Goal: Task Accomplishment & Management: Complete application form

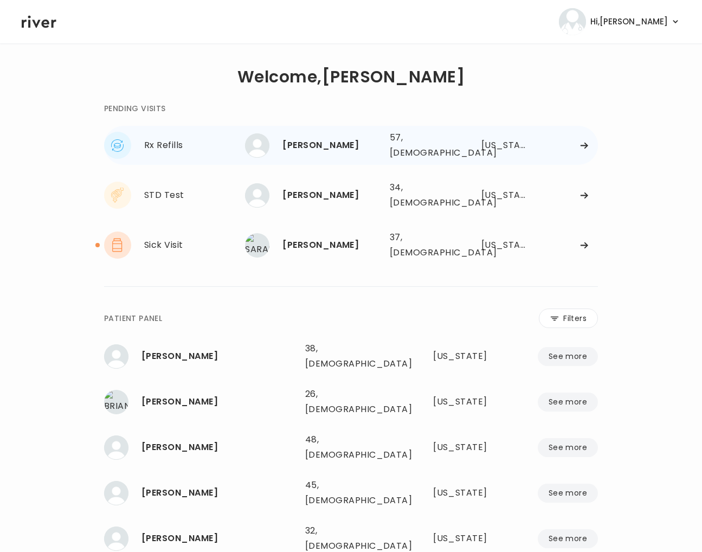
click at [368, 138] on div "CHRISTINE BALCHARAN" at bounding box center [331, 145] width 99 height 15
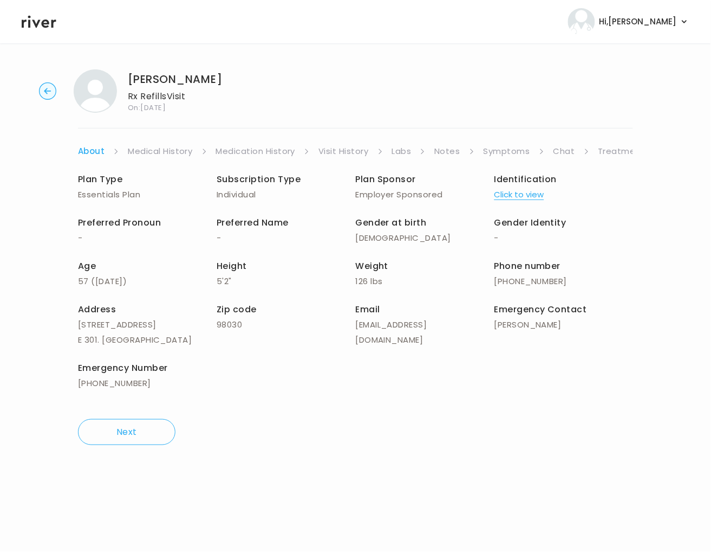
click at [503, 154] on link "Symptoms" at bounding box center [507, 151] width 47 height 15
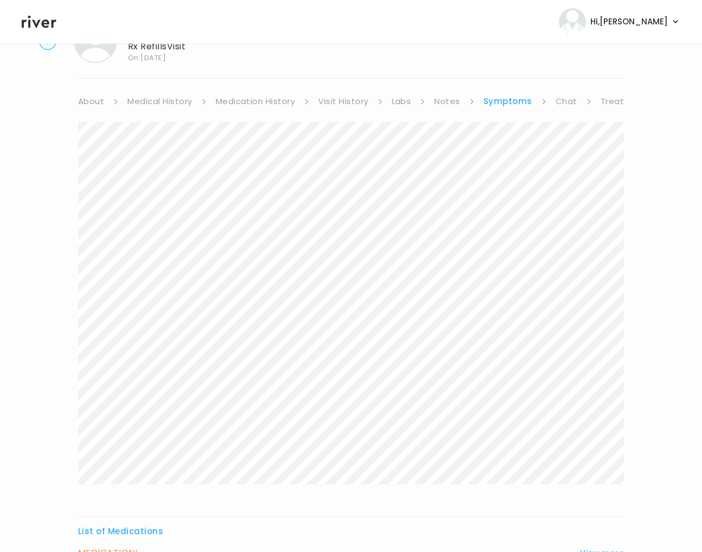
scroll to position [164, 0]
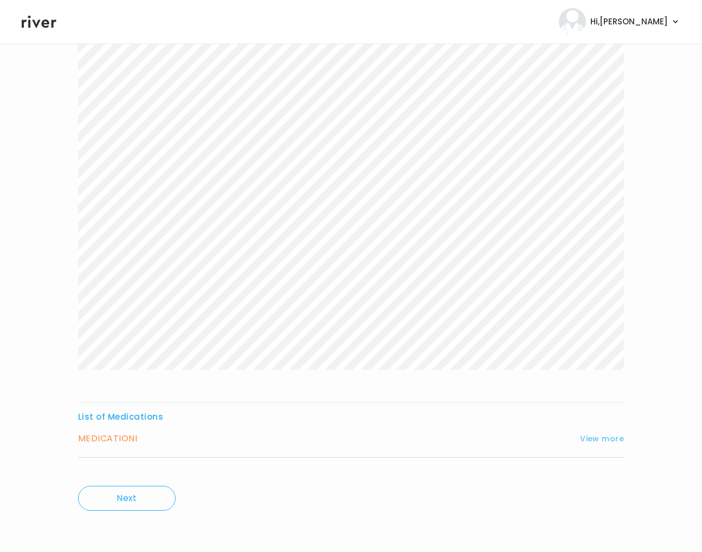
click at [583, 438] on button "View more" at bounding box center [602, 438] width 44 height 13
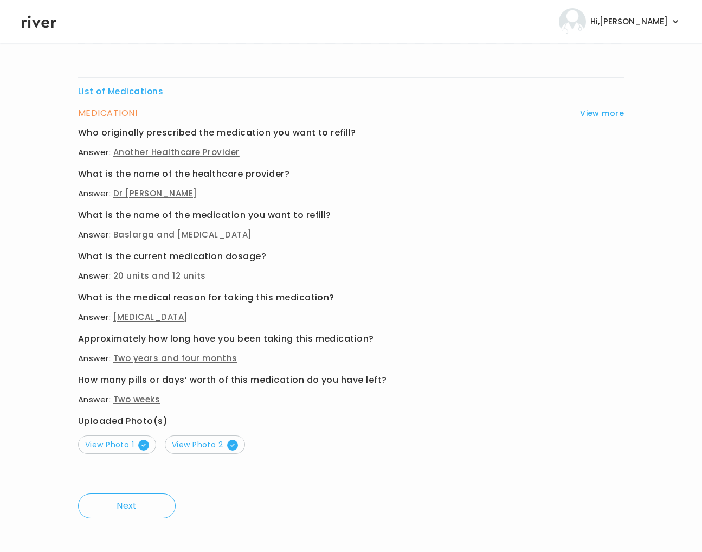
scroll to position [497, 0]
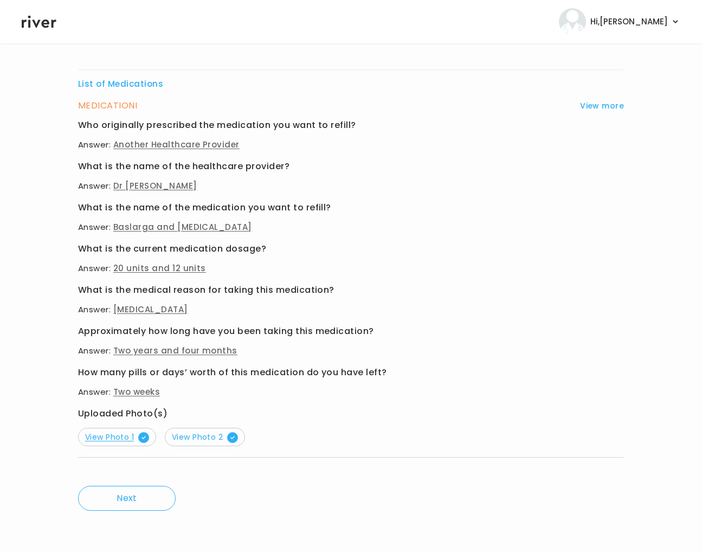
click at [116, 437] on span "View Photo 1" at bounding box center [117, 436] width 64 height 11
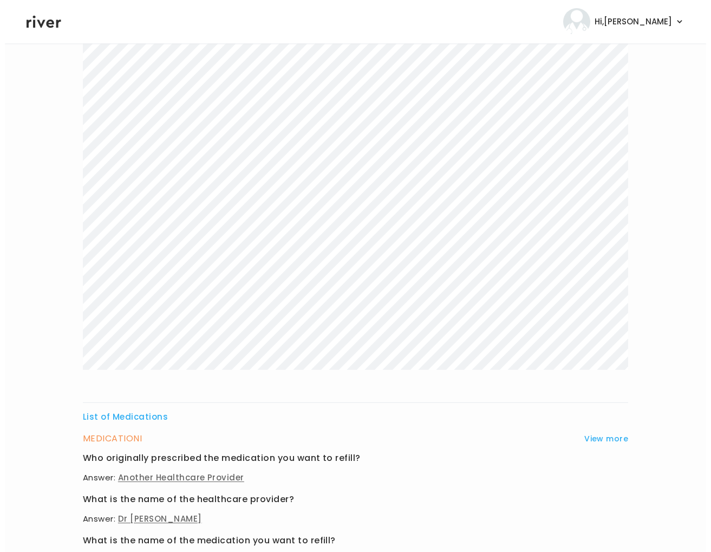
scroll to position [0, 0]
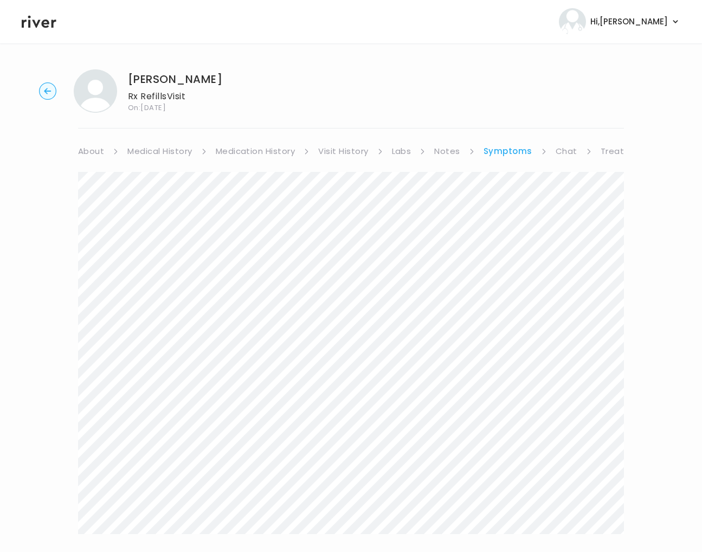
click at [96, 150] on link "About" at bounding box center [91, 151] width 26 height 15
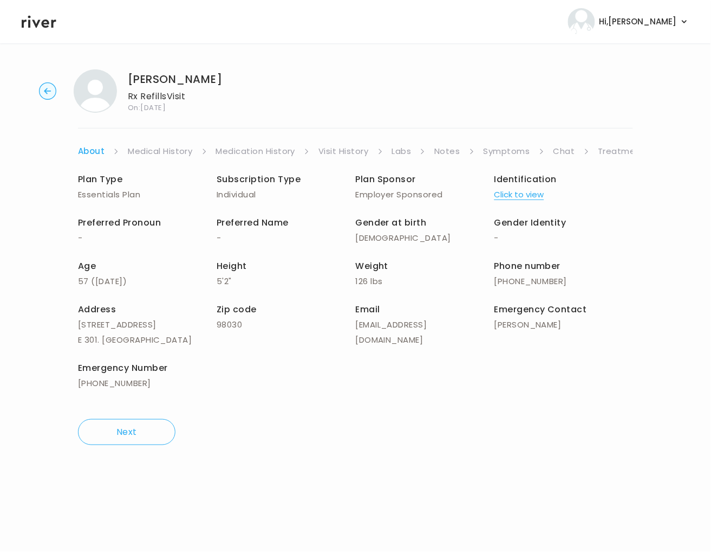
click at [47, 89] on icon "button" at bounding box center [47, 91] width 7 height 6
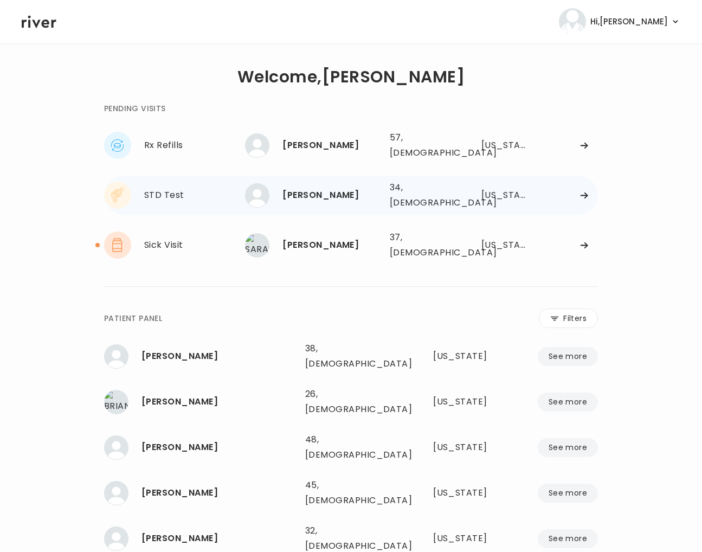
click at [350, 190] on div "Stephanie Hubbard" at bounding box center [331, 194] width 99 height 15
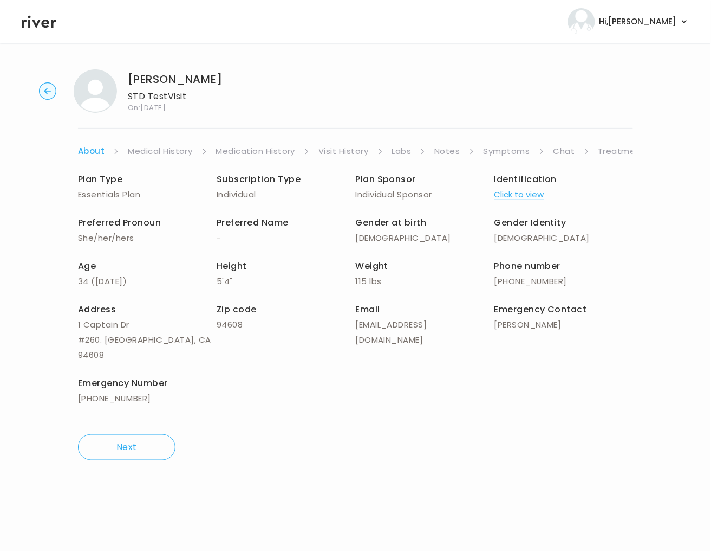
click at [511, 153] on link "Symptoms" at bounding box center [507, 151] width 47 height 15
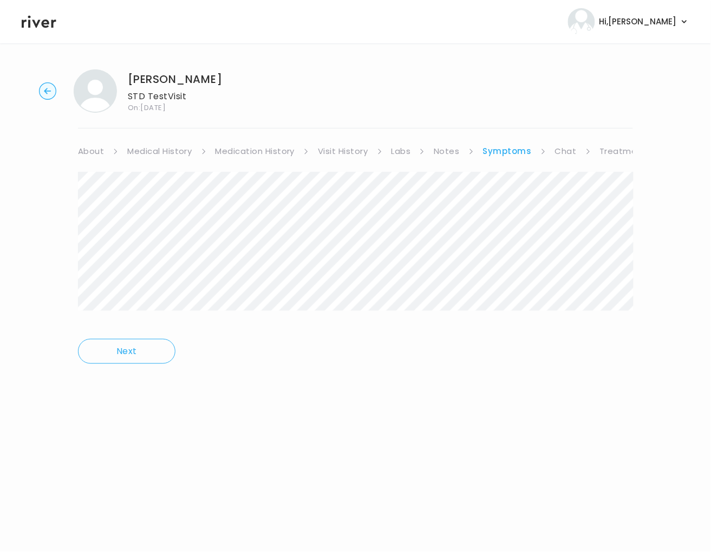
click at [626, 149] on link "Treatment Plan" at bounding box center [633, 151] width 67 height 15
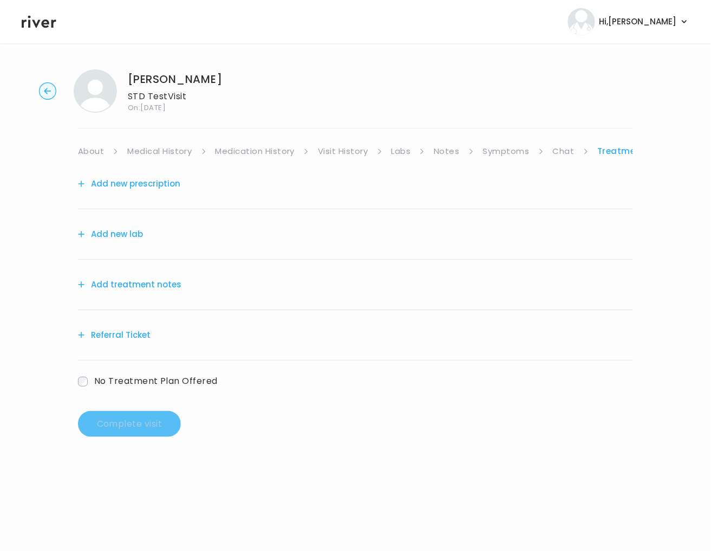
click at [41, 90] on circle "button" at bounding box center [48, 91] width 17 height 17
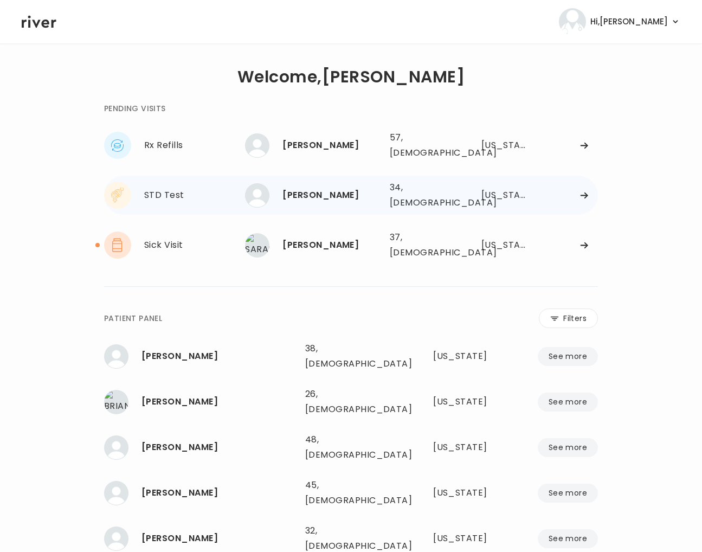
click at [309, 187] on div "Stephanie Hubbard" at bounding box center [331, 194] width 99 height 15
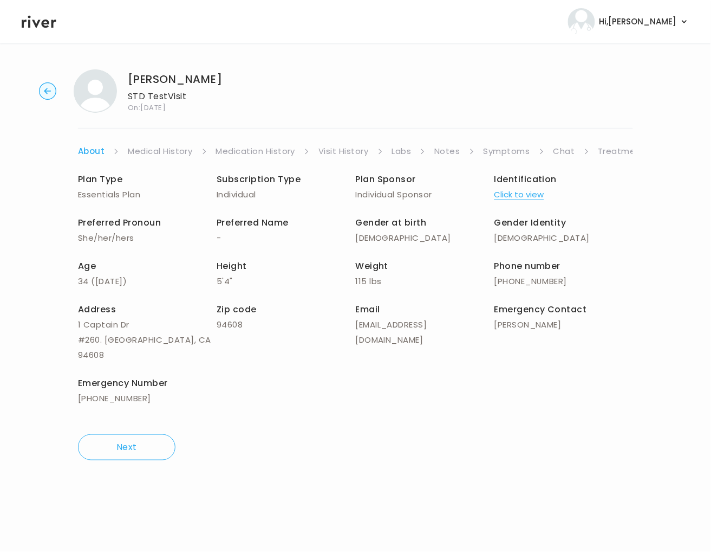
click at [506, 155] on link "Symptoms" at bounding box center [507, 151] width 47 height 15
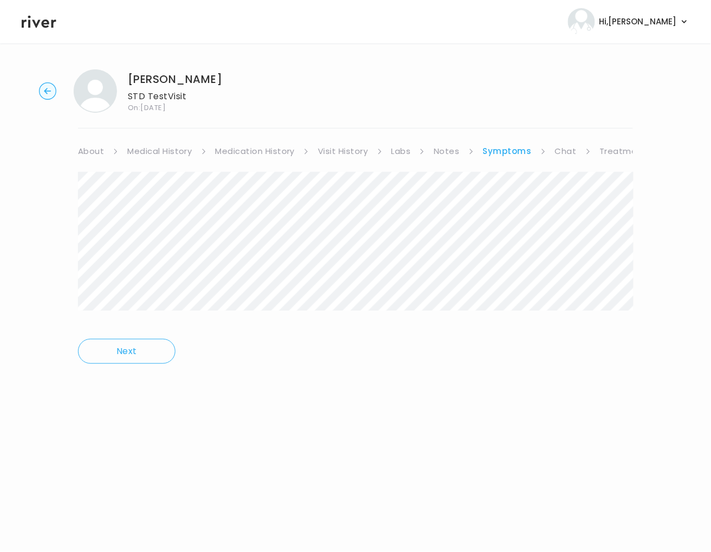
click at [611, 151] on link "Treatment Plan" at bounding box center [633, 151] width 67 height 15
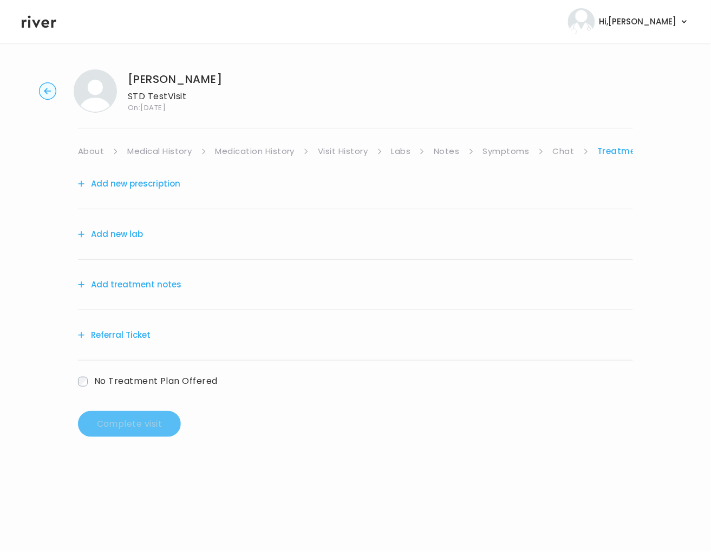
click at [136, 284] on button "Add treatment notes" at bounding box center [129, 284] width 103 height 15
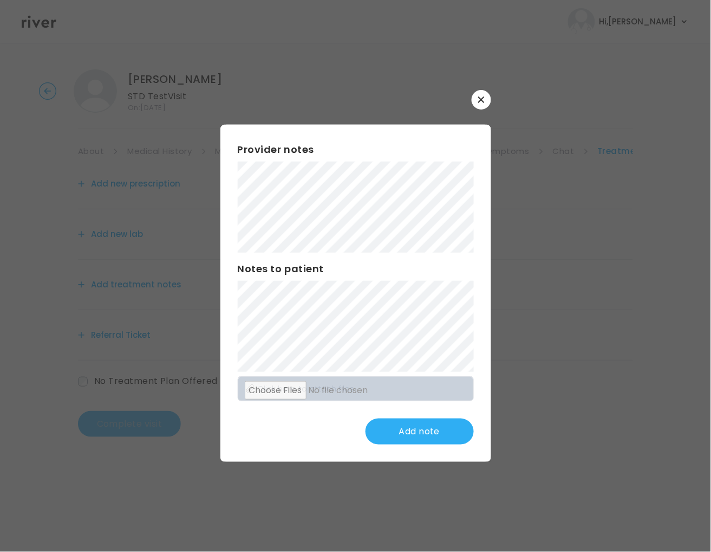
click at [484, 322] on div "Provider notes Notes to patient Click here to attach files Add note" at bounding box center [356, 293] width 271 height 336
click at [424, 436] on button "Update note" at bounding box center [420, 431] width 108 height 26
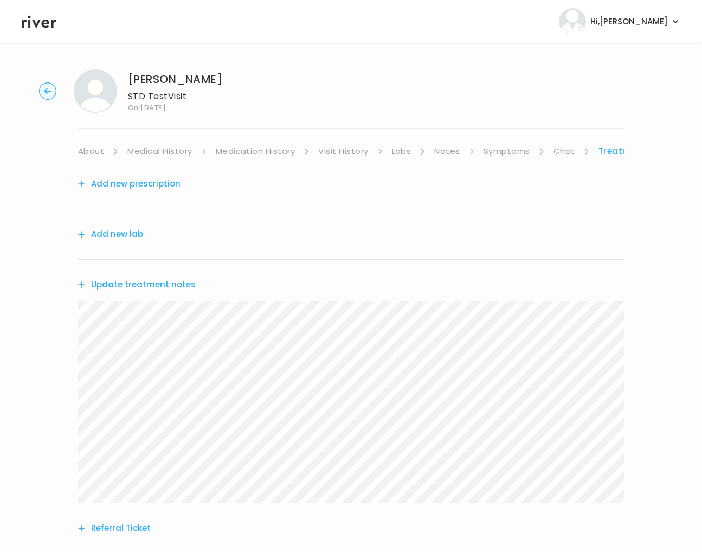
click at [126, 186] on button "Add new prescription" at bounding box center [129, 183] width 102 height 15
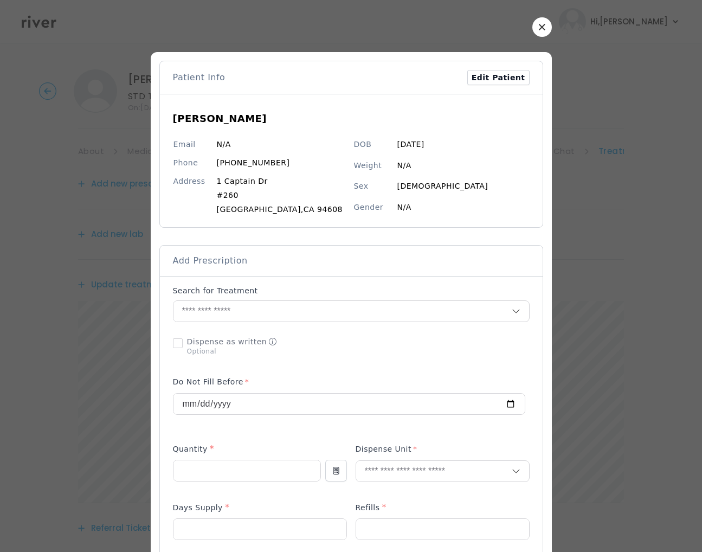
click at [539, 28] on icon "button" at bounding box center [542, 27] width 6 height 6
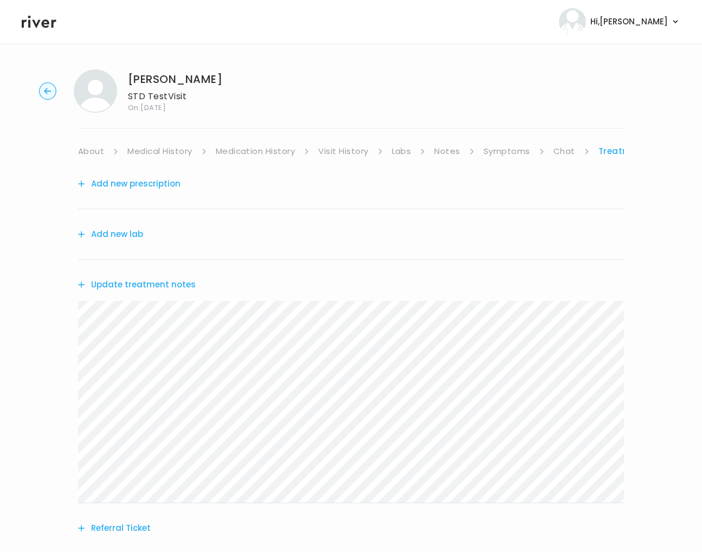
click at [116, 229] on button "Add new lab" at bounding box center [110, 233] width 65 height 15
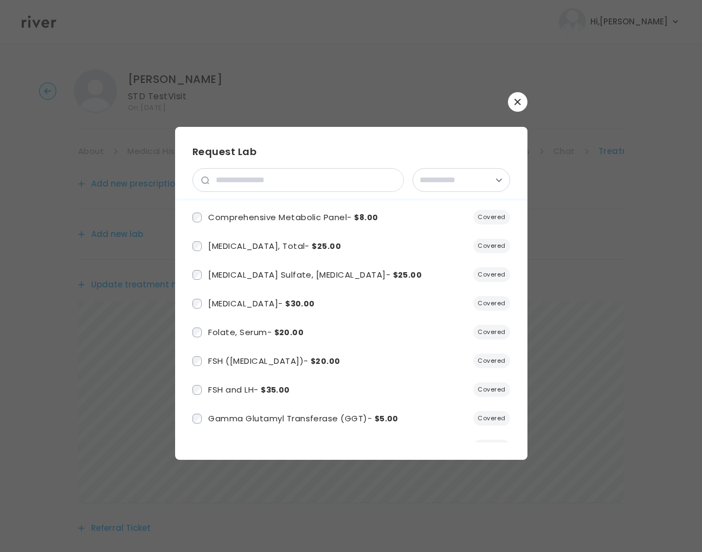
scroll to position [181, 0]
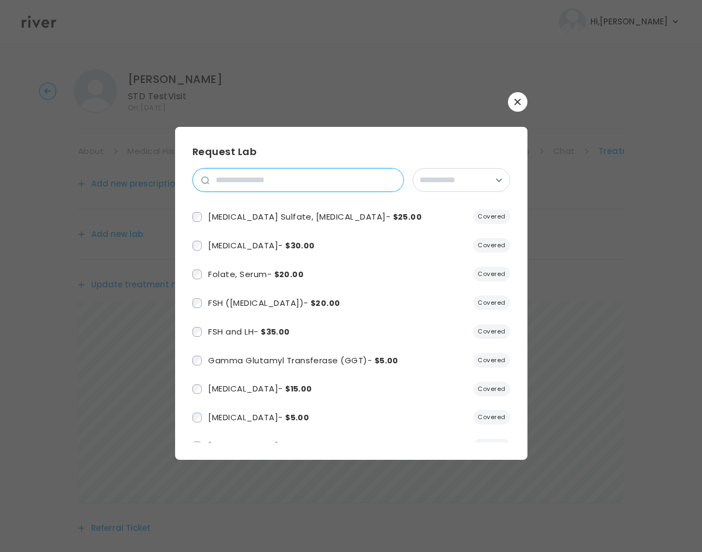
click at [229, 176] on input "search" at bounding box center [306, 179] width 194 height 23
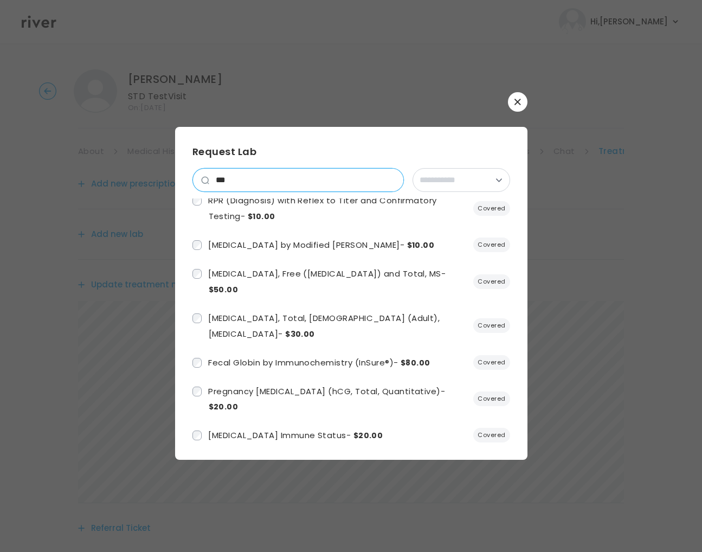
scroll to position [0, 0]
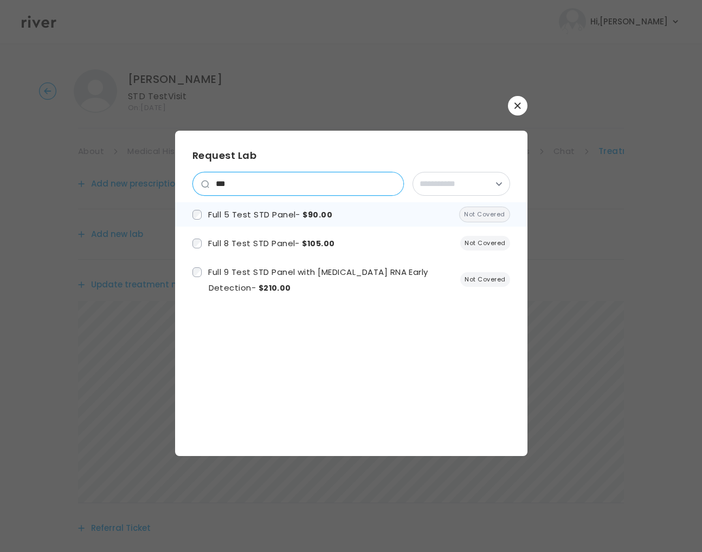
type input "***"
click at [234, 216] on span "Full 5 Test STD Panel - $90.00" at bounding box center [270, 214] width 124 height 11
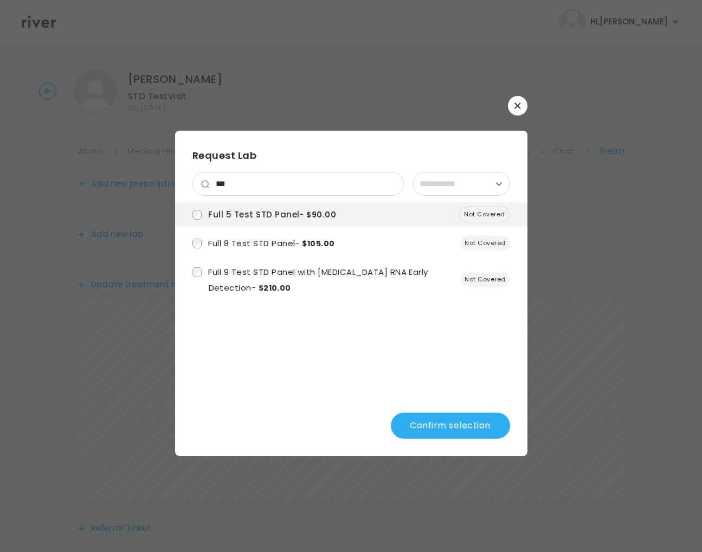
click at [432, 423] on button "Confirm selection" at bounding box center [450, 425] width 119 height 26
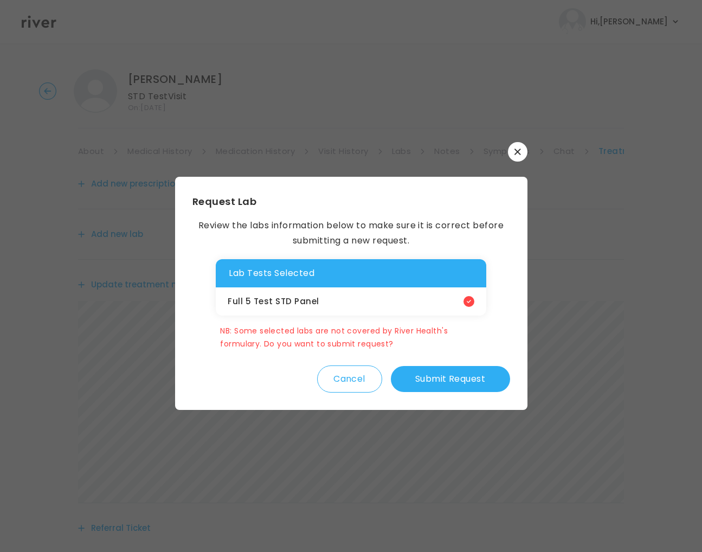
click at [422, 386] on button "Submit Request" at bounding box center [450, 379] width 119 height 26
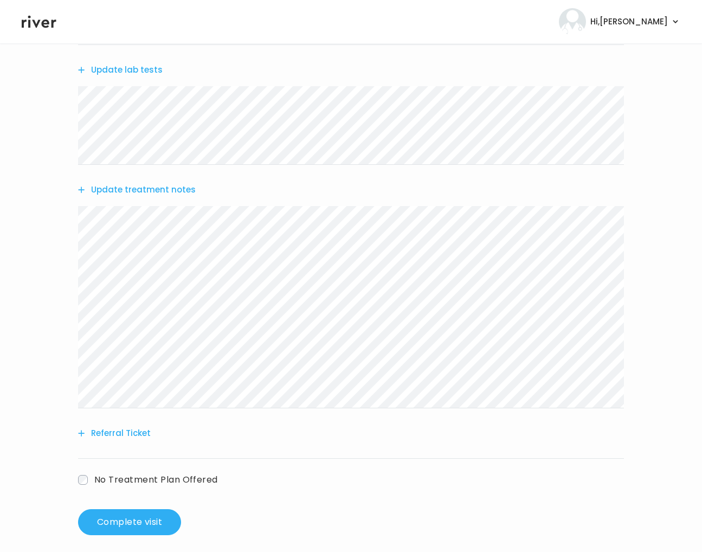
scroll to position [173, 0]
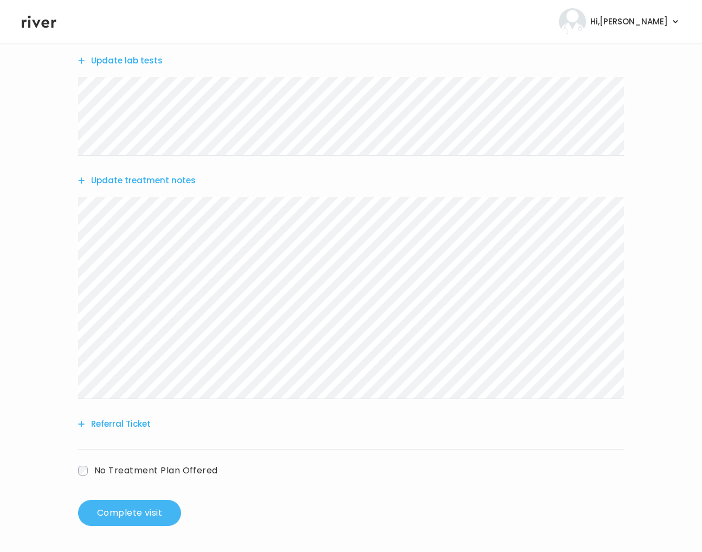
click at [147, 505] on button "Complete visit" at bounding box center [129, 513] width 103 height 26
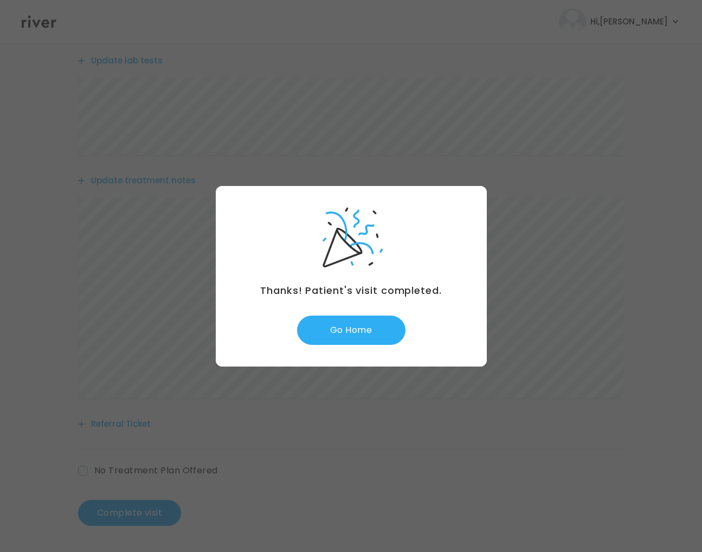
click at [350, 352] on div "Thanks! Patient's visit completed. Go Home" at bounding box center [351, 276] width 271 height 180
click at [351, 337] on button "Go Home" at bounding box center [351, 329] width 108 height 29
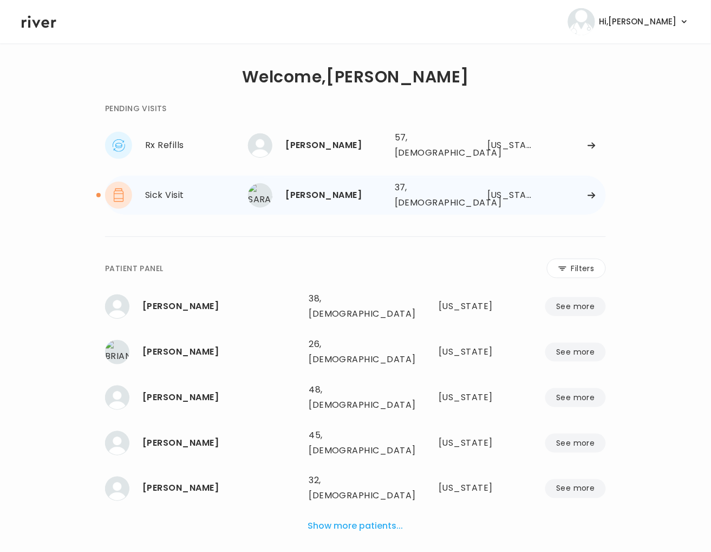
click at [315, 187] on div "[PERSON_NAME]" at bounding box center [336, 194] width 101 height 15
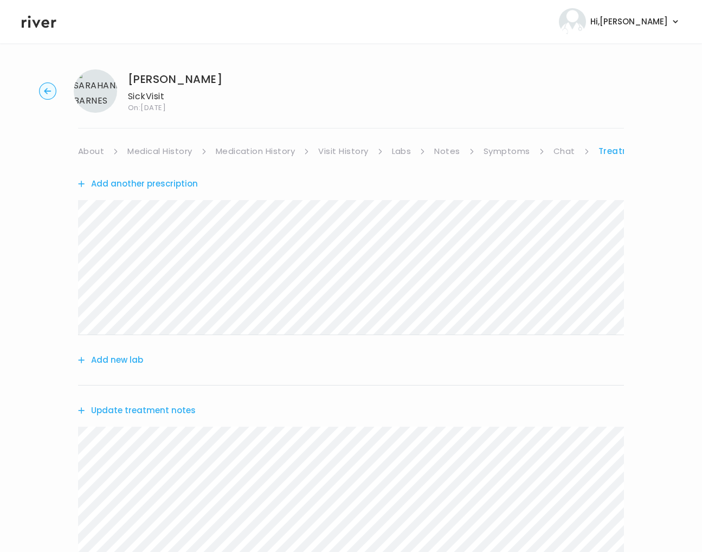
click at [442, 151] on link "Notes" at bounding box center [446, 151] width 25 height 15
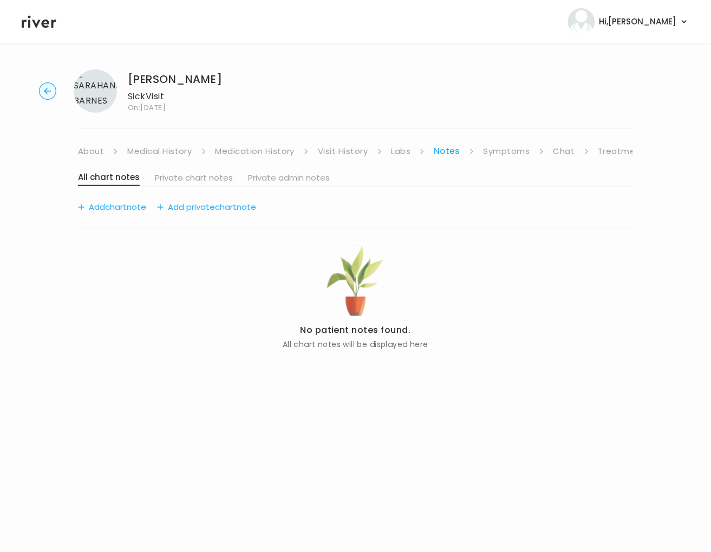
click at [501, 152] on link "Symptoms" at bounding box center [507, 151] width 47 height 15
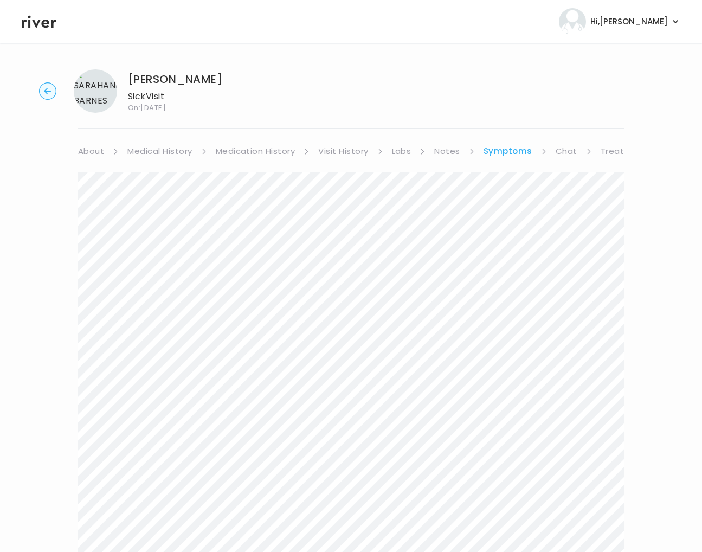
click at [567, 154] on link "Chat" at bounding box center [566, 151] width 22 height 15
click at [53, 88] on circle "button" at bounding box center [48, 91] width 17 height 17
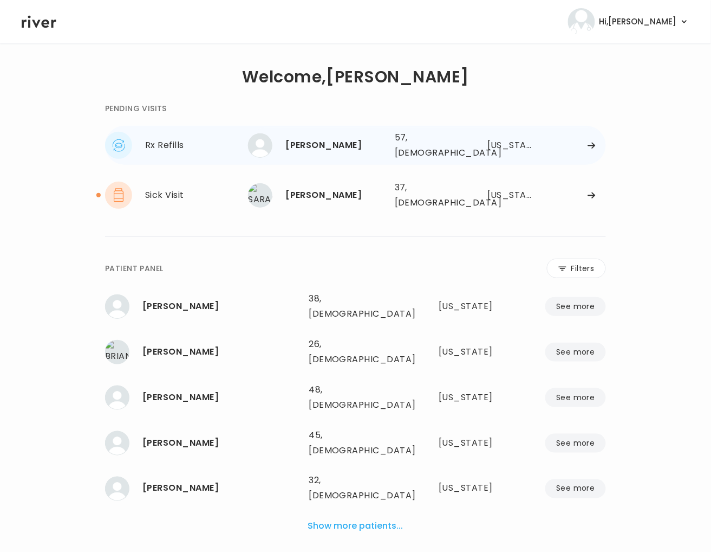
click at [349, 140] on div "CHRISTINE BALCHARAN" at bounding box center [336, 145] width 101 height 15
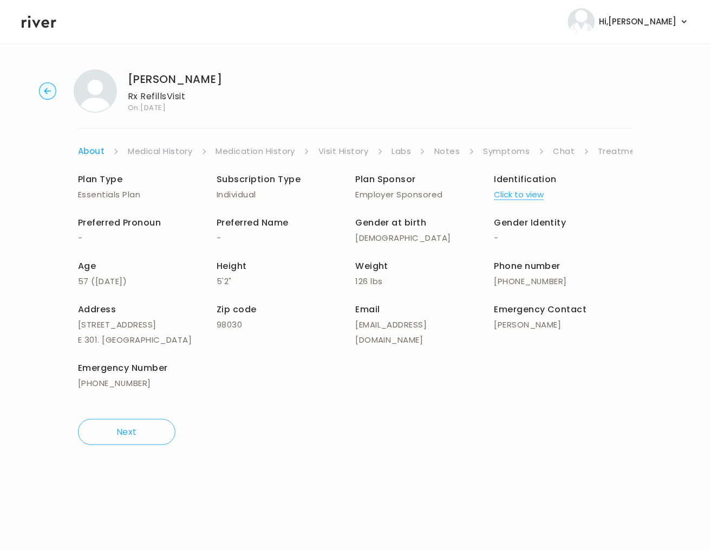
click at [516, 152] on link "Symptoms" at bounding box center [507, 151] width 47 height 15
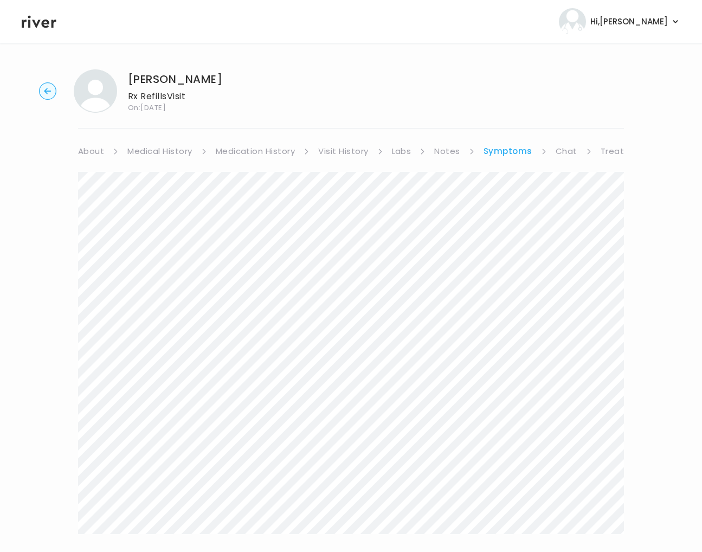
click at [172, 149] on link "Medical History" at bounding box center [159, 151] width 64 height 15
click at [253, 152] on link "Medication History" at bounding box center [260, 151] width 80 height 15
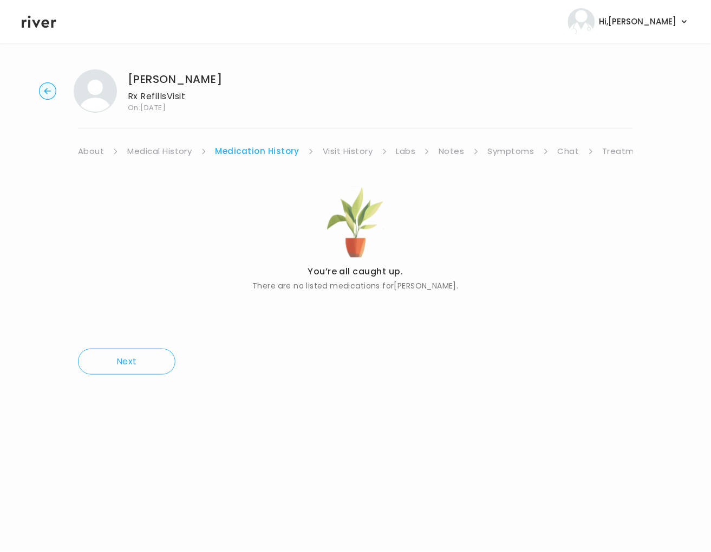
click at [359, 150] on link "Visit History" at bounding box center [348, 151] width 50 height 15
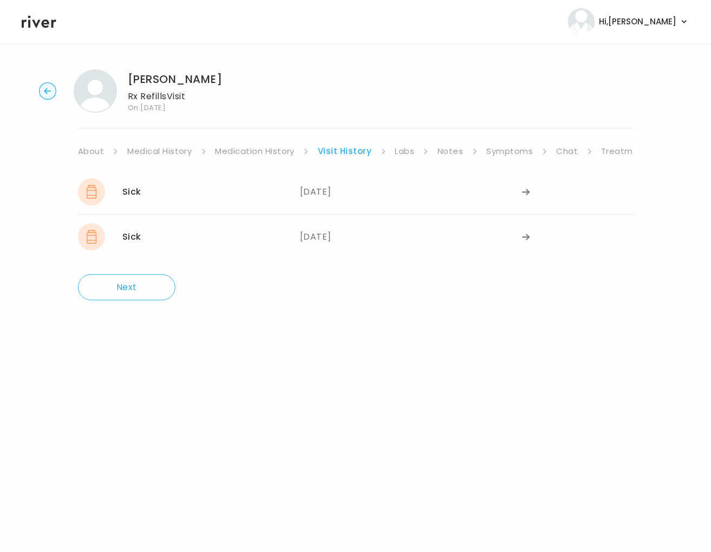
click at [388, 145] on ul "About Medical History Medication History Visit History Labs Notes Symptoms Chat…" at bounding box center [355, 151] width 555 height 15
click at [398, 147] on link "Labs" at bounding box center [405, 151] width 20 height 15
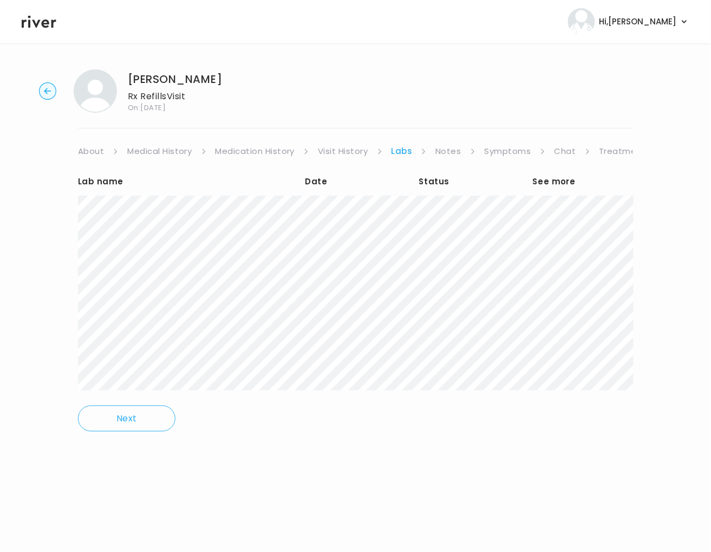
click at [501, 149] on link "Symptoms" at bounding box center [508, 151] width 47 height 15
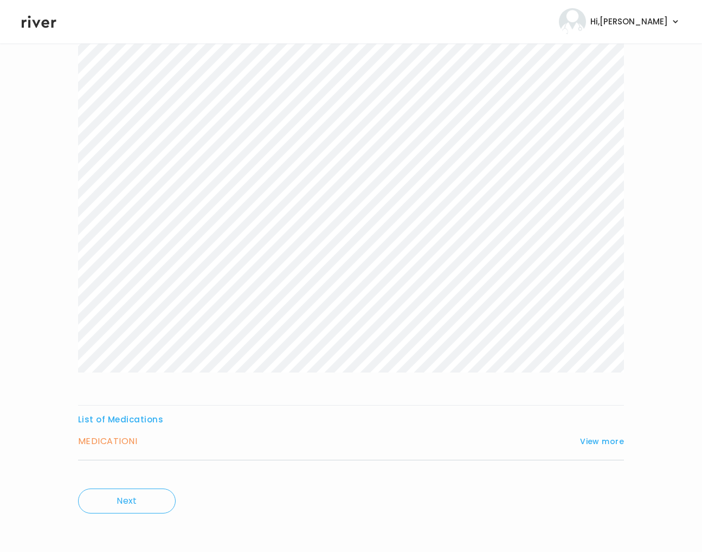
scroll to position [164, 0]
click at [120, 442] on h3 "MEDICATION I" at bounding box center [107, 438] width 59 height 15
click at [592, 436] on button "View more" at bounding box center [602, 438] width 44 height 13
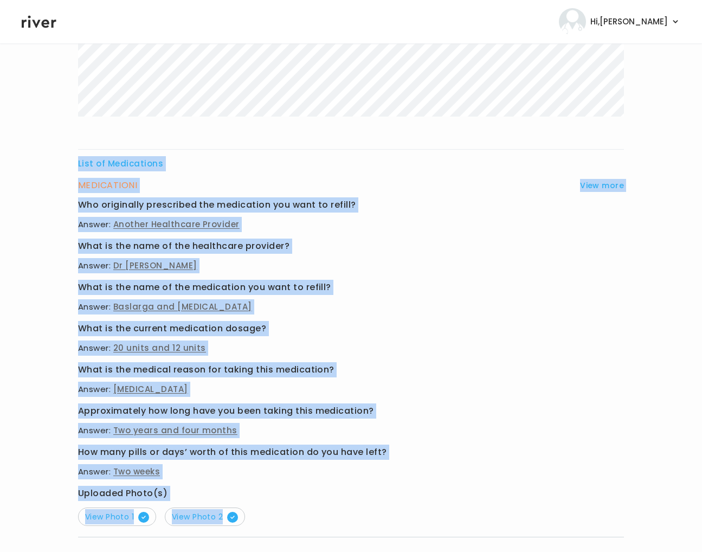
scroll to position [497, 0]
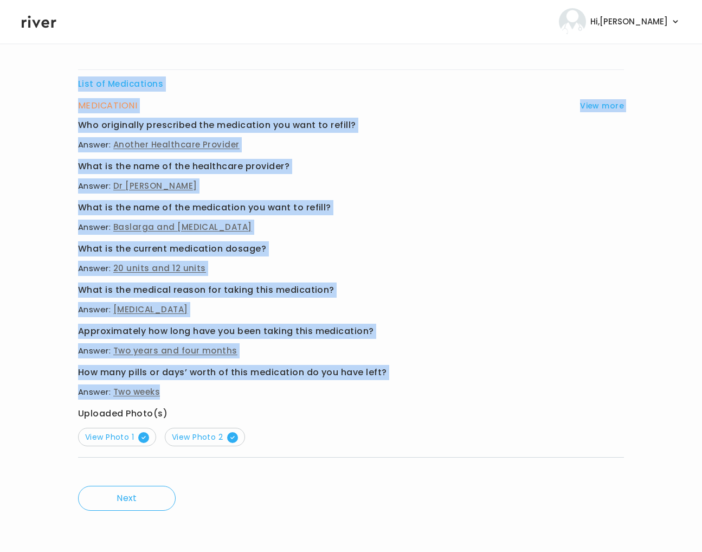
click at [330, 387] on div "List of Medications MEDICATION I View more Who originally prescribed the medica…" at bounding box center [351, 73] width 546 height 797
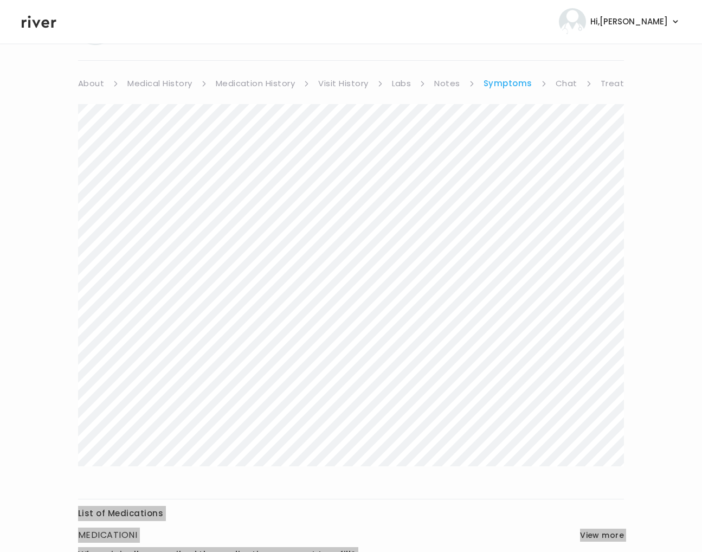
scroll to position [0, 0]
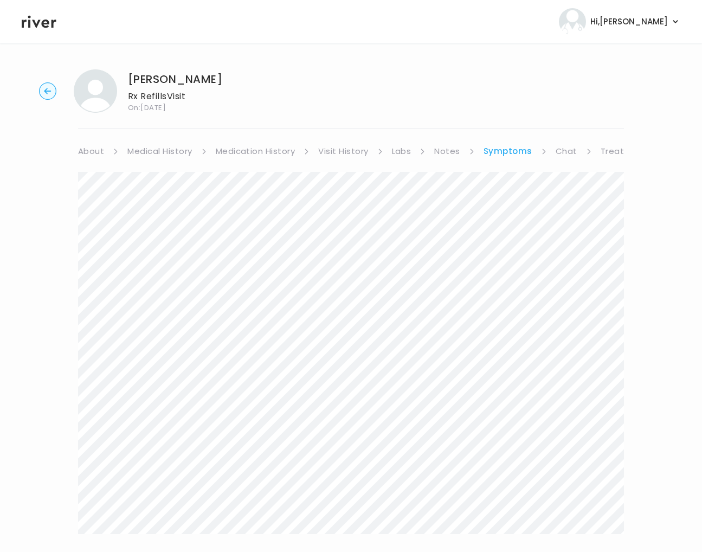
click at [406, 150] on link "Labs" at bounding box center [402, 151] width 20 height 15
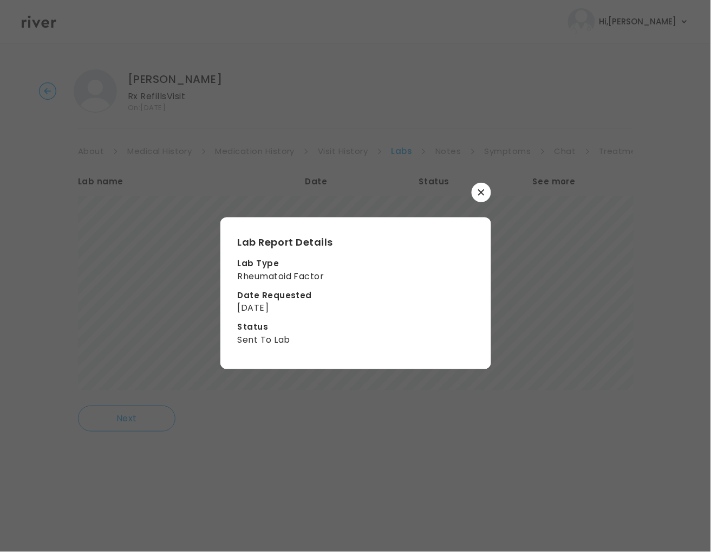
click at [483, 195] on icon "button" at bounding box center [481, 192] width 7 height 7
click at [477, 195] on button "button" at bounding box center [482, 193] width 20 height 20
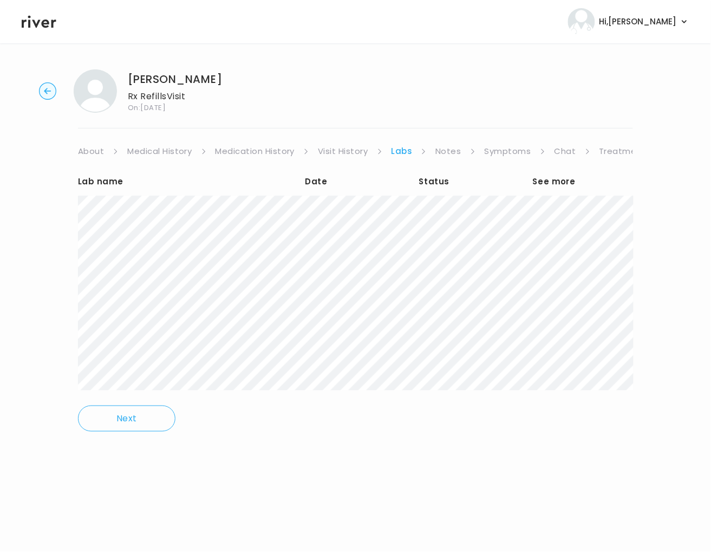
click at [448, 156] on link "Notes" at bounding box center [448, 151] width 25 height 15
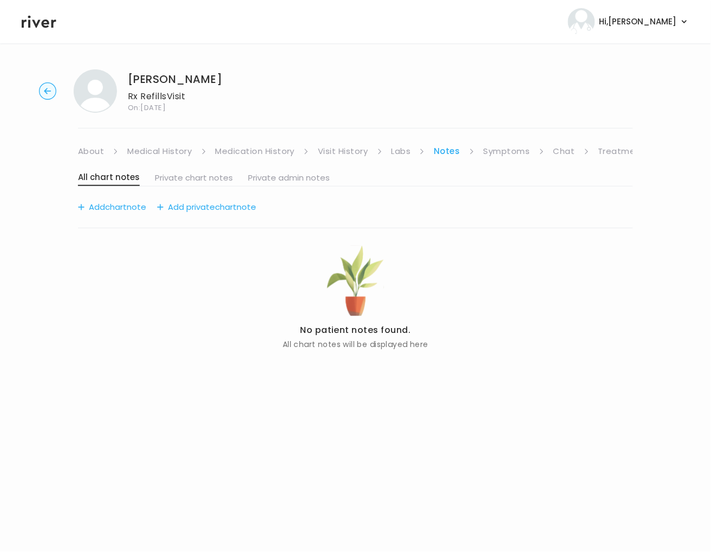
click at [496, 149] on link "Symptoms" at bounding box center [507, 151] width 47 height 15
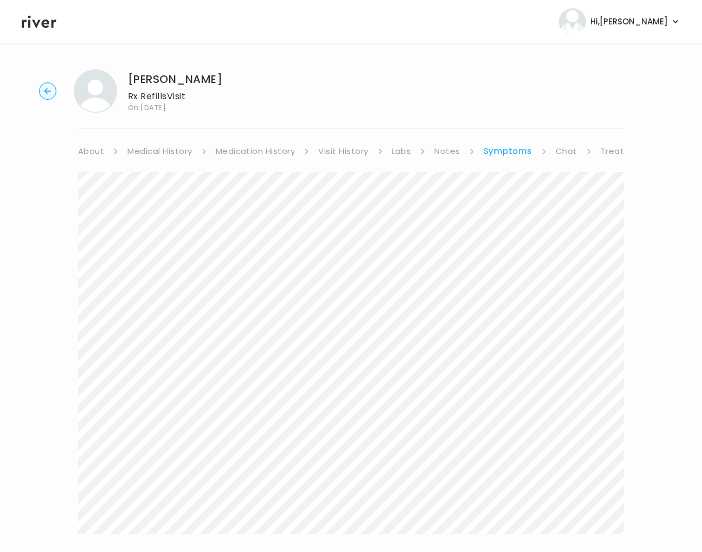
click at [609, 152] on link "Treatment Plan" at bounding box center [633, 151] width 67 height 15
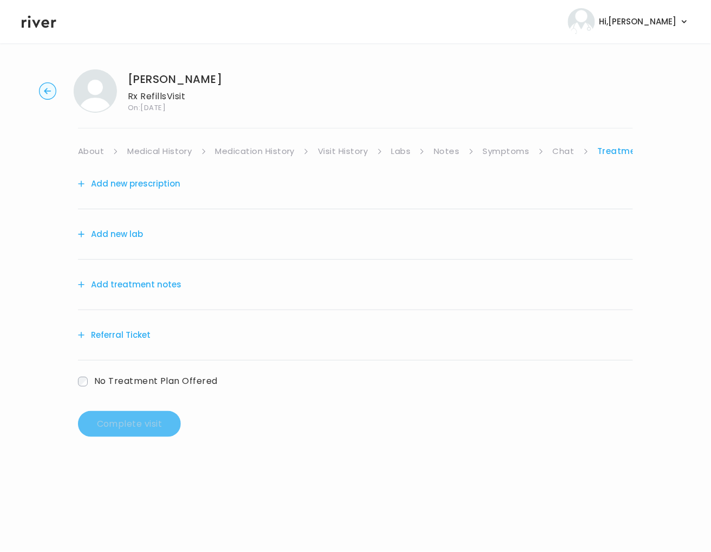
click at [128, 283] on button "Add treatment notes" at bounding box center [129, 284] width 103 height 15
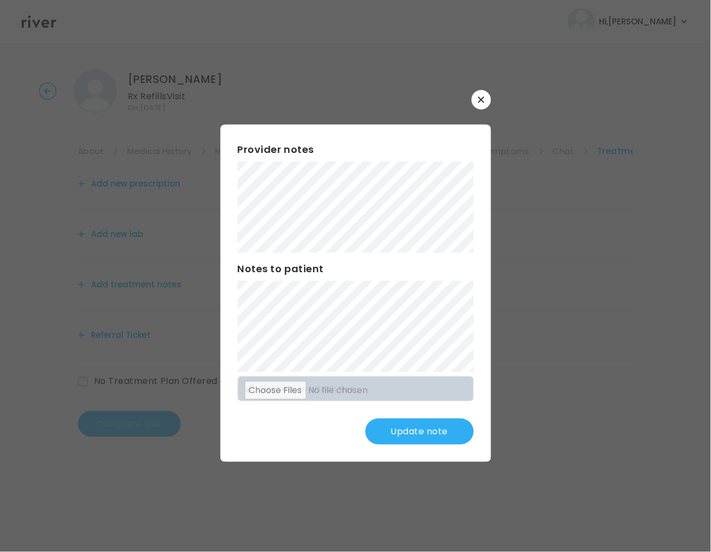
click at [433, 432] on button "Update note" at bounding box center [420, 431] width 108 height 26
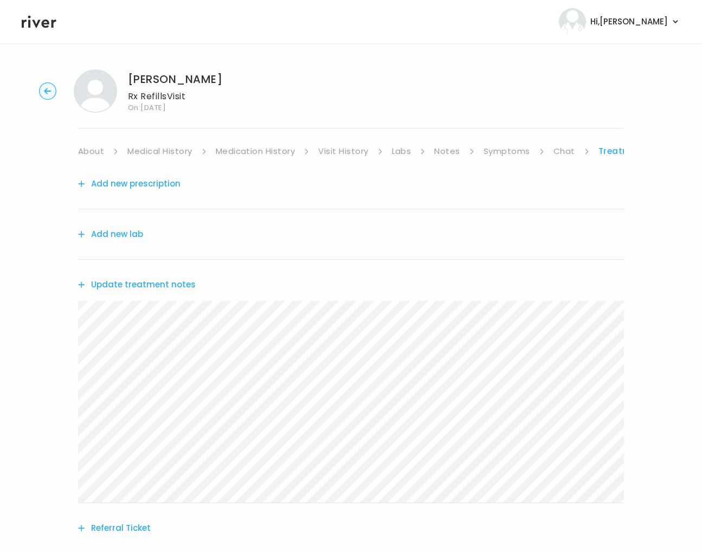
click at [92, 150] on link "About" at bounding box center [91, 151] width 26 height 15
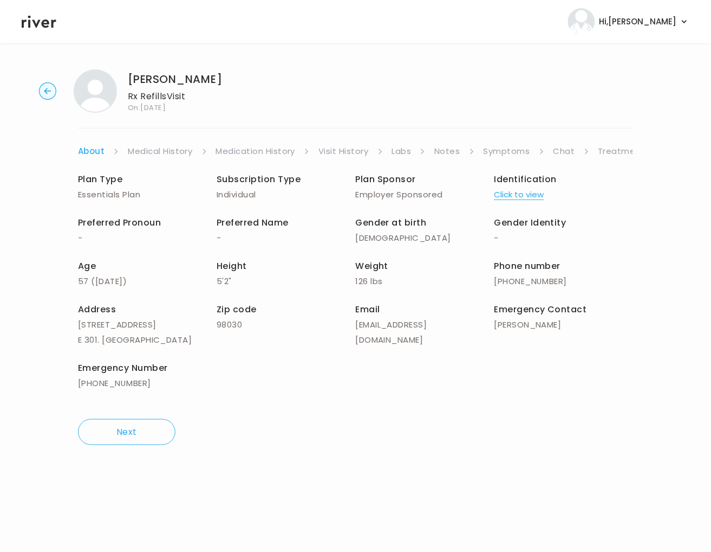
click at [614, 151] on link "Treatment Plan" at bounding box center [632, 151] width 67 height 15
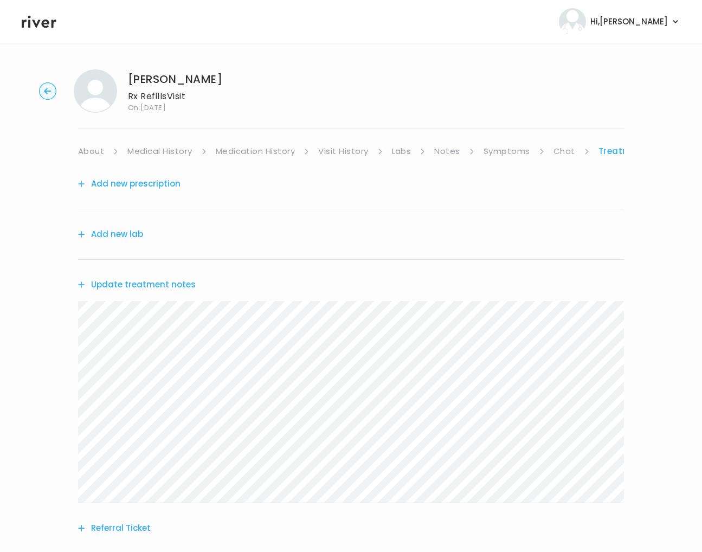
click at [120, 185] on button "Add new prescription" at bounding box center [129, 183] width 102 height 15
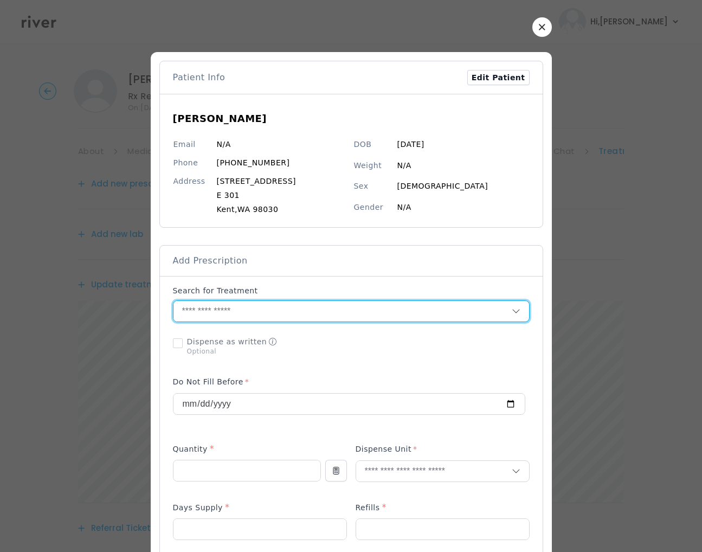
click at [197, 311] on input "text" at bounding box center [342, 311] width 338 height 21
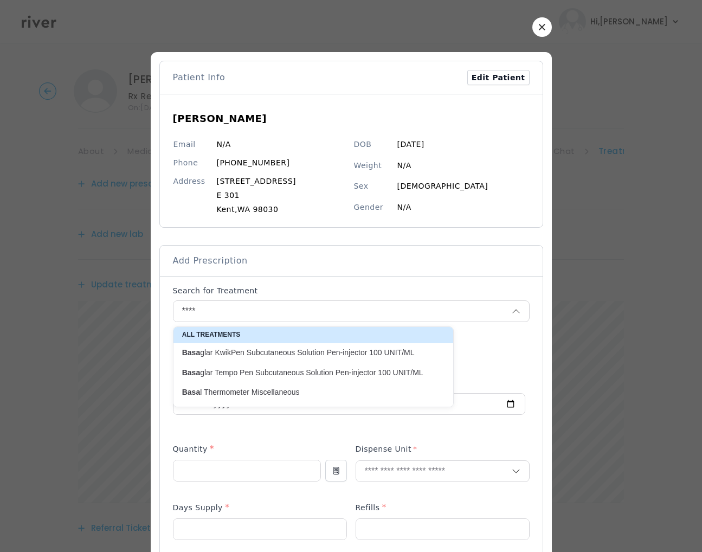
click at [291, 351] on p "Basa glar KwikPen Subcutaneous Solution Pen-injector 100 UNIT/ML" at bounding box center [306, 352] width 249 height 10
type input "**********"
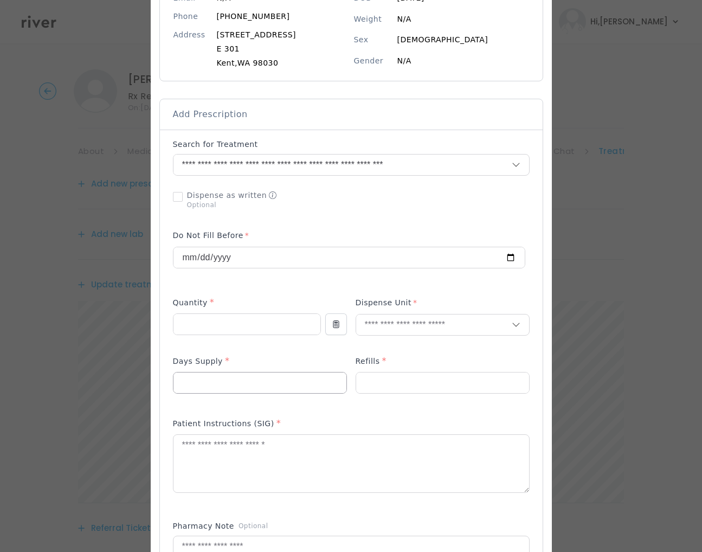
scroll to position [148, 0]
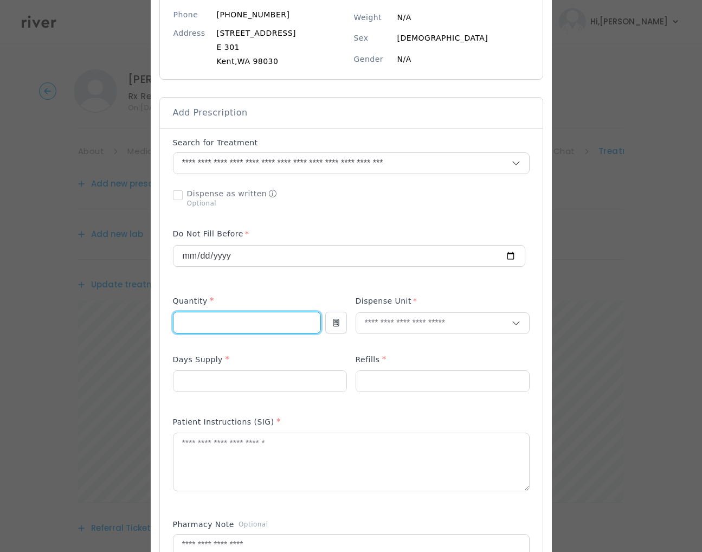
click at [261, 330] on input "number" at bounding box center [246, 322] width 147 height 21
type input "*"
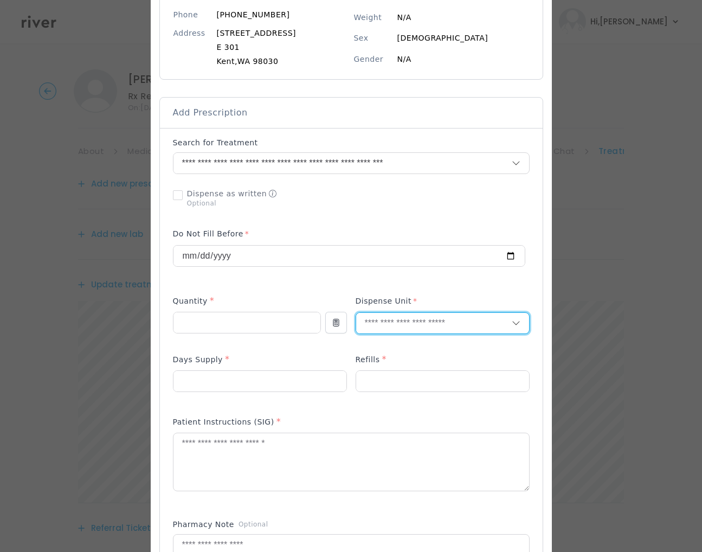
click at [399, 327] on input "text" at bounding box center [433, 323] width 155 height 21
type input "***"
click at [398, 351] on p "Pen Needle" at bounding box center [442, 348] width 142 height 16
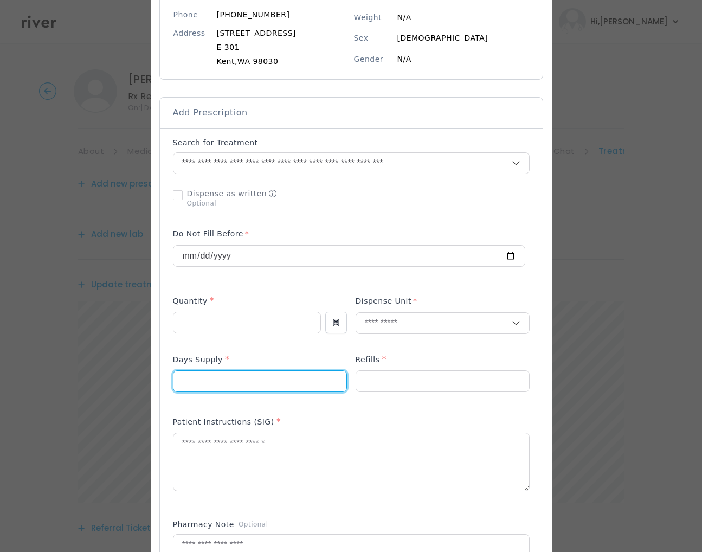
click at [301, 385] on input "number" at bounding box center [259, 381] width 173 height 21
type input "**"
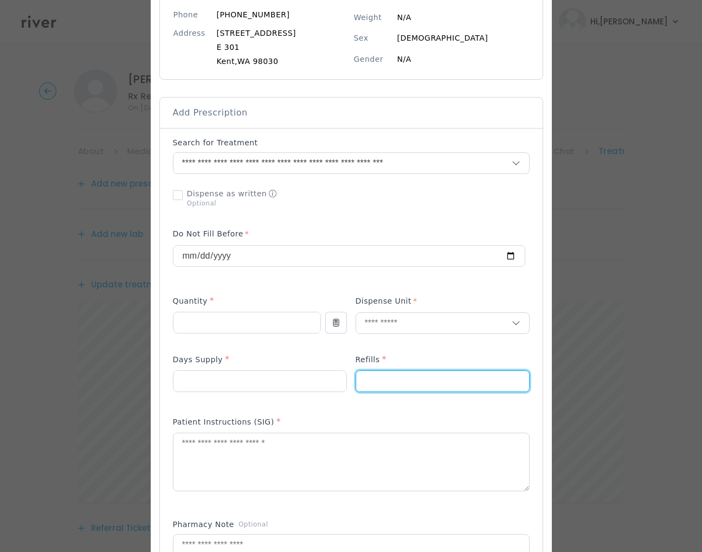
click at [423, 381] on input "number" at bounding box center [442, 381] width 173 height 21
type input "*"
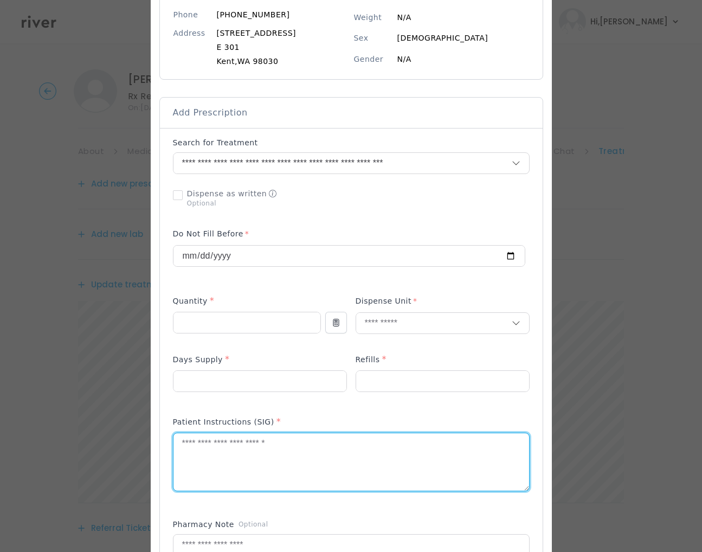
click at [285, 451] on textarea at bounding box center [350, 461] width 355 height 57
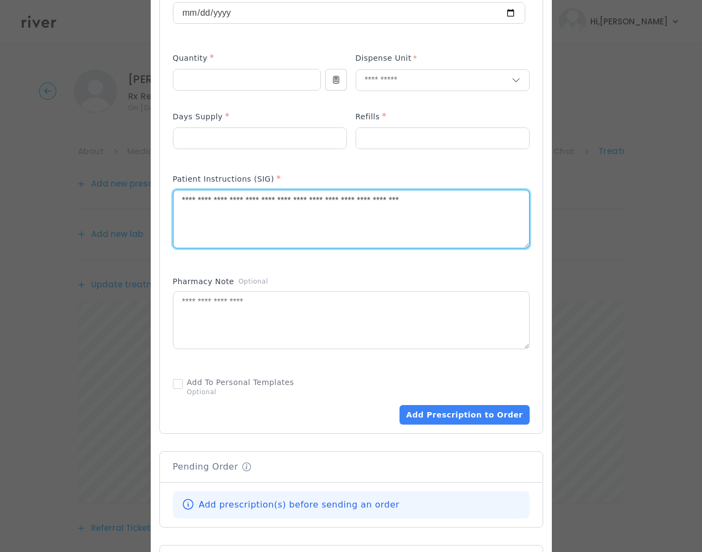
scroll to position [400, 0]
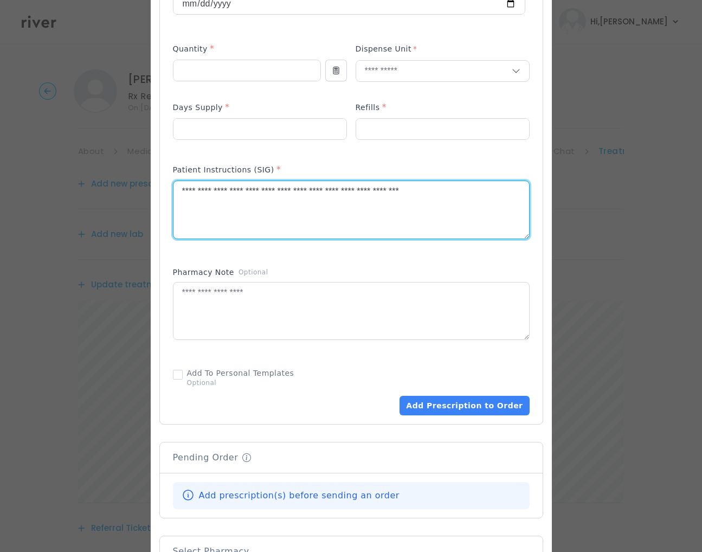
type textarea "**********"
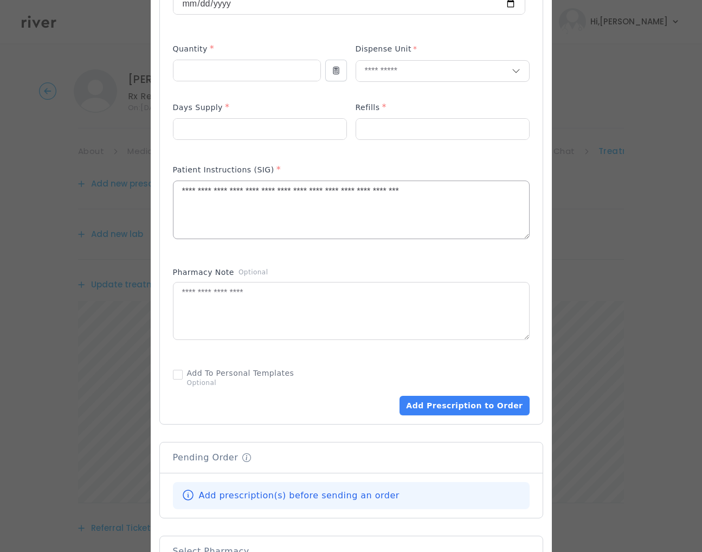
click at [489, 404] on button "Add Prescription to Order" at bounding box center [463, 405] width 129 height 20
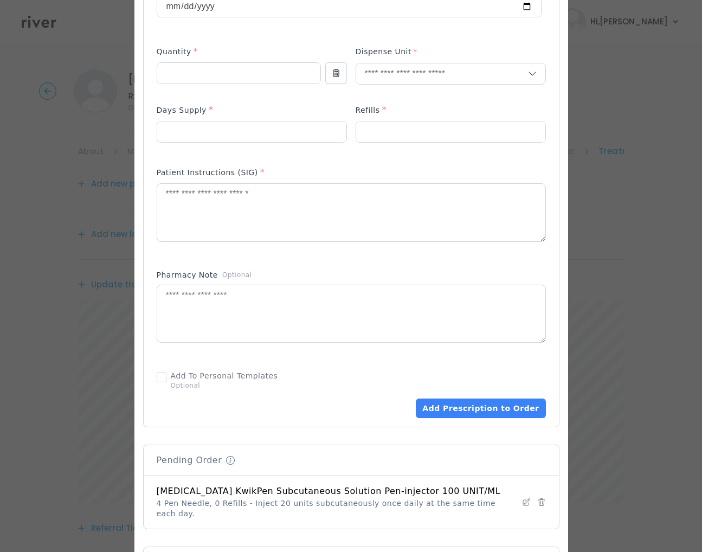
scroll to position [0, 0]
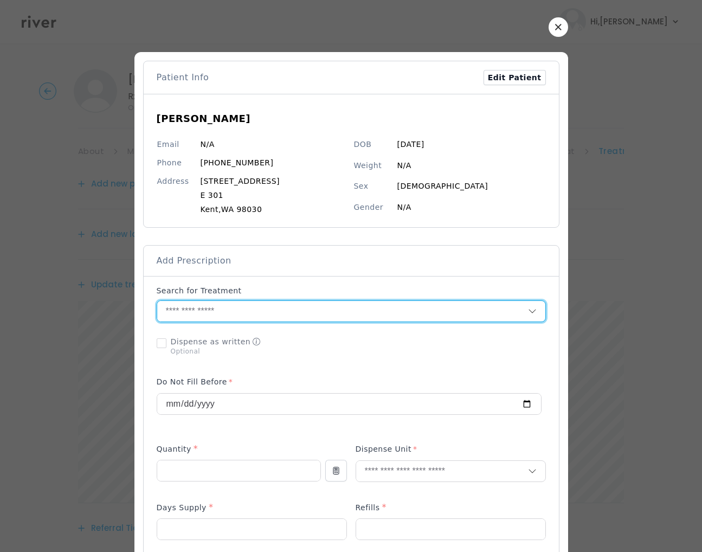
click at [192, 315] on input "text" at bounding box center [342, 311] width 371 height 21
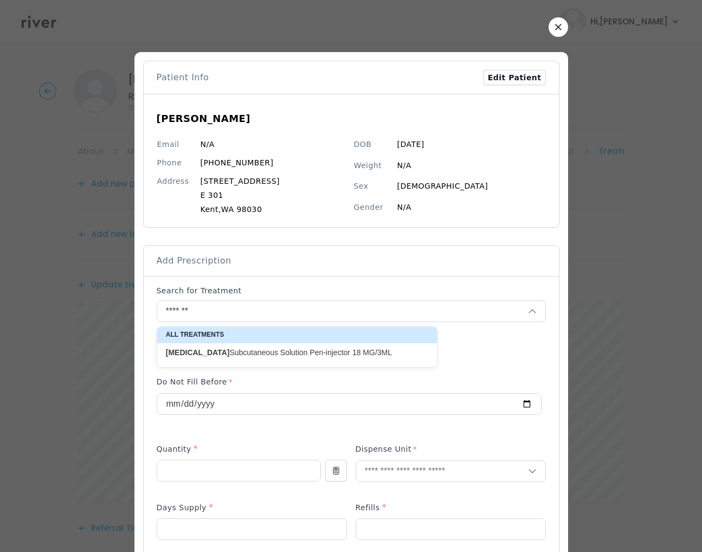
click at [241, 350] on p "Victoza Subcutaneous Solution Pen-injector 18 MG/3ML" at bounding box center [290, 352] width 249 height 10
type input "**********"
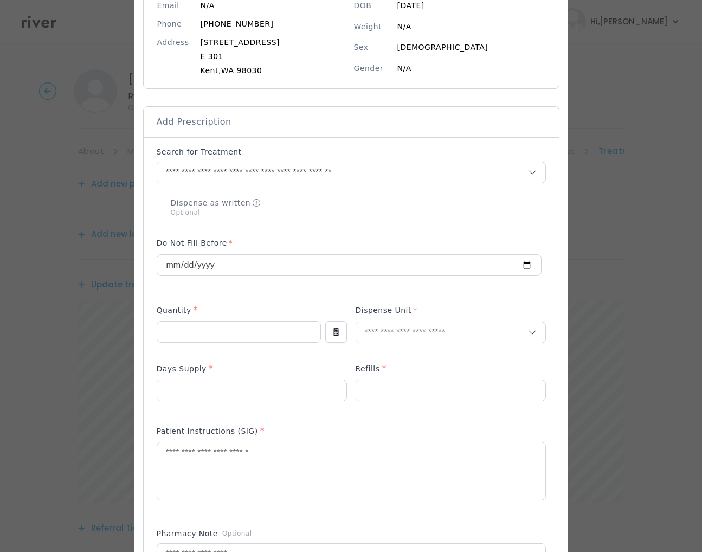
scroll to position [139, 0]
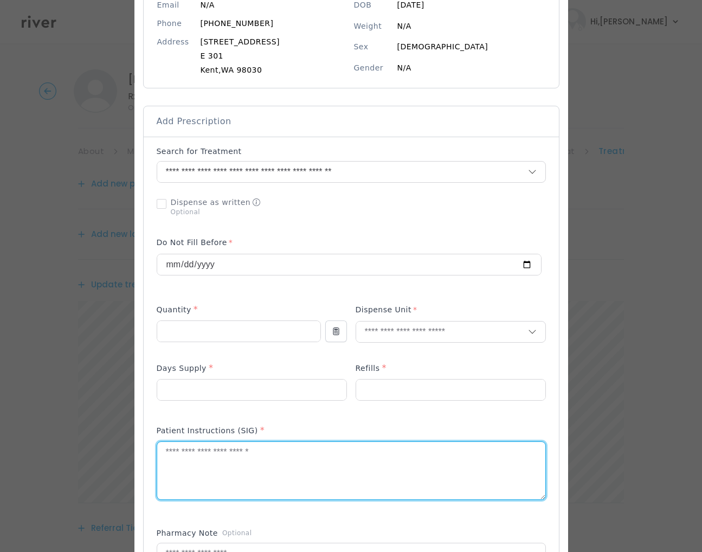
click at [201, 453] on textarea at bounding box center [351, 470] width 388 height 57
paste textarea "**********"
type textarea "**********"
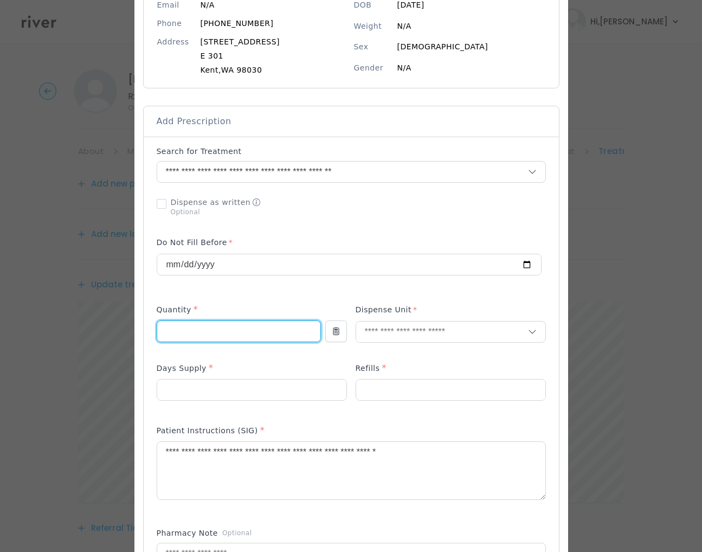
click at [247, 329] on input "number" at bounding box center [238, 331] width 163 height 21
type input "*"
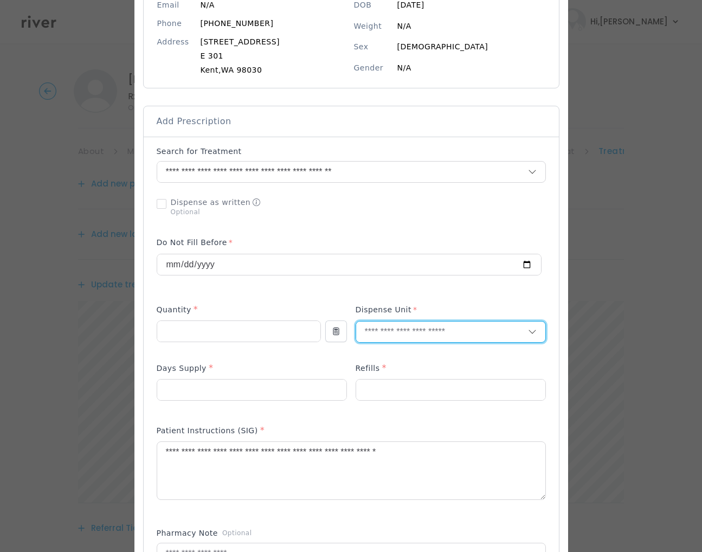
click at [381, 335] on input "text" at bounding box center [442, 331] width 172 height 21
type input "***"
click at [382, 350] on p "Pen Needle" at bounding box center [446, 356] width 156 height 16
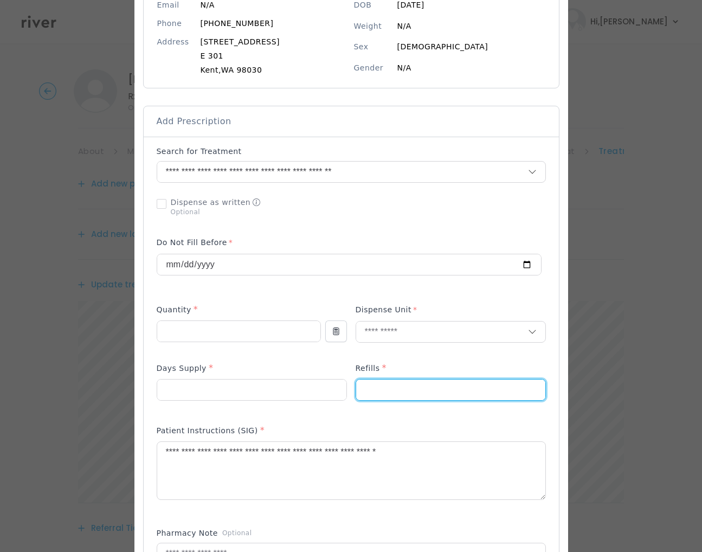
click at [365, 399] on input "number" at bounding box center [450, 389] width 189 height 21
type input "*"
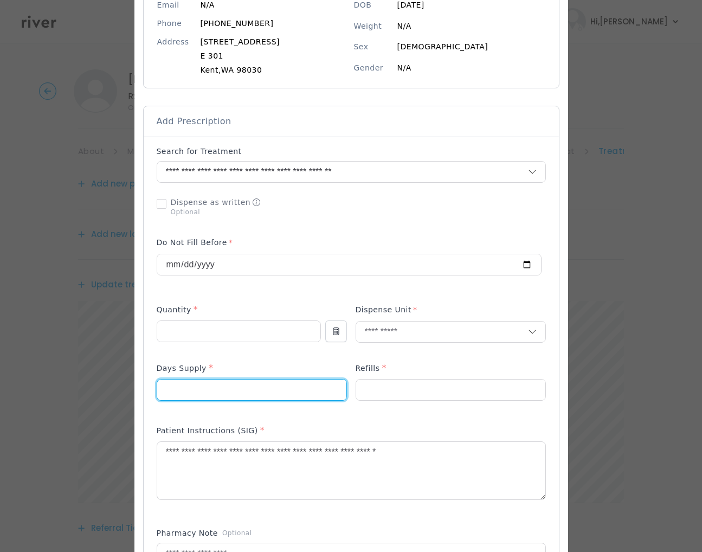
click at [288, 388] on input "number" at bounding box center [251, 389] width 189 height 21
type input "**"
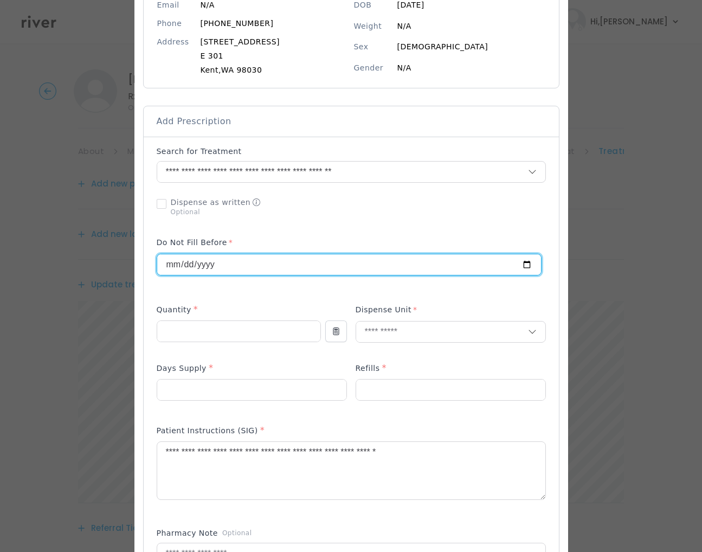
click at [438, 271] on input "**********" at bounding box center [349, 264] width 384 height 21
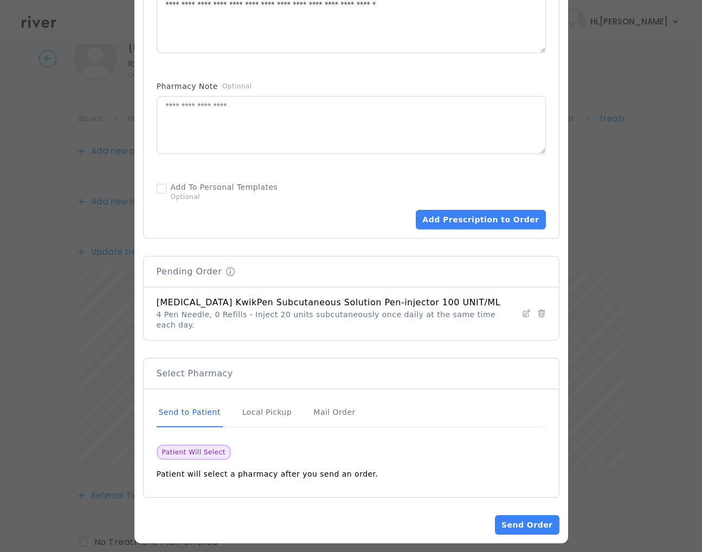
scroll to position [583, 0]
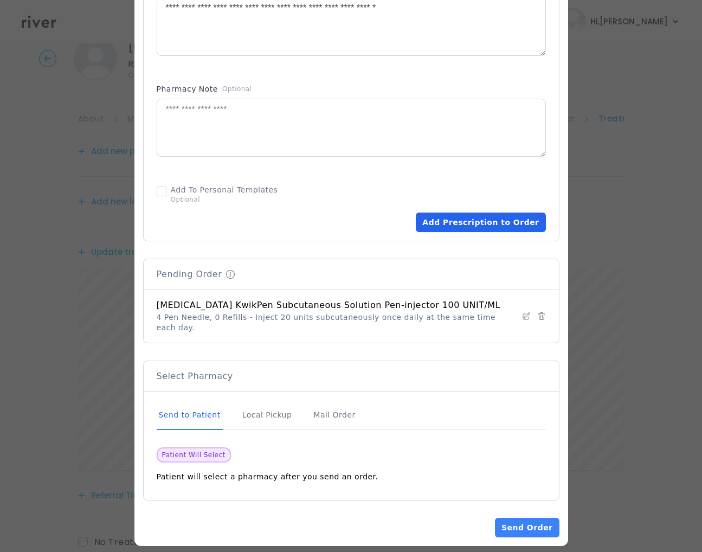
click at [463, 229] on button "Add Prescription to Order" at bounding box center [480, 222] width 129 height 20
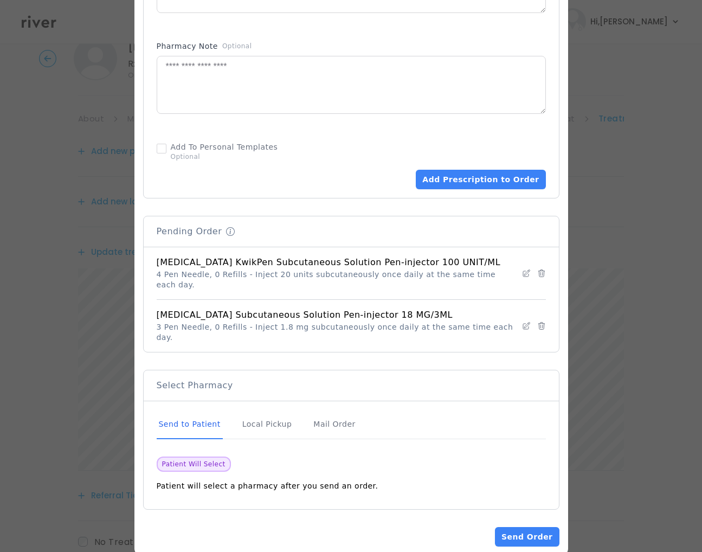
scroll to position [627, 0]
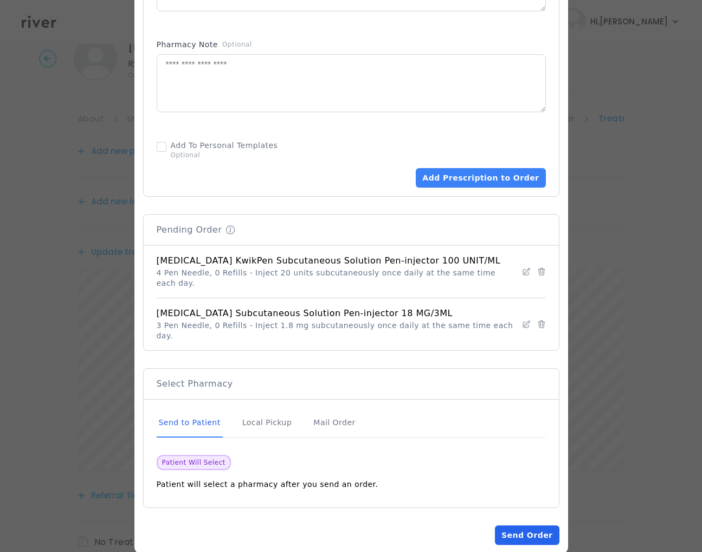
click at [522, 525] on button "Send Order" at bounding box center [527, 535] width 64 height 20
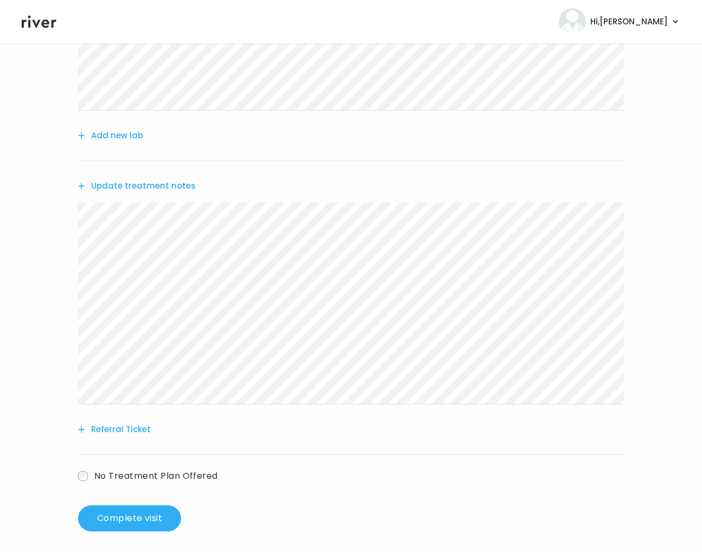
scroll to position [345, 0]
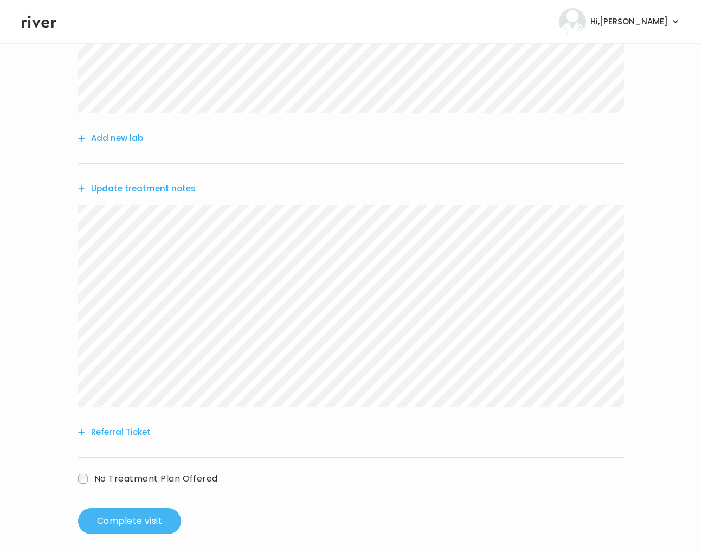
click at [121, 515] on button "Complete visit" at bounding box center [129, 521] width 103 height 26
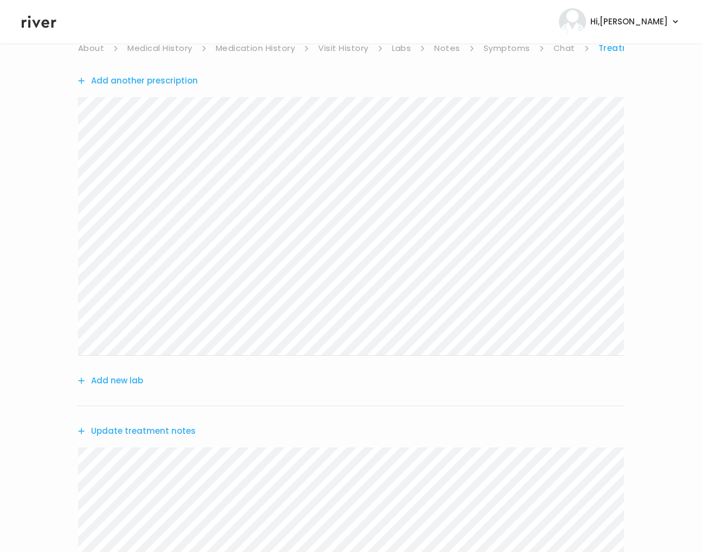
scroll to position [0, 0]
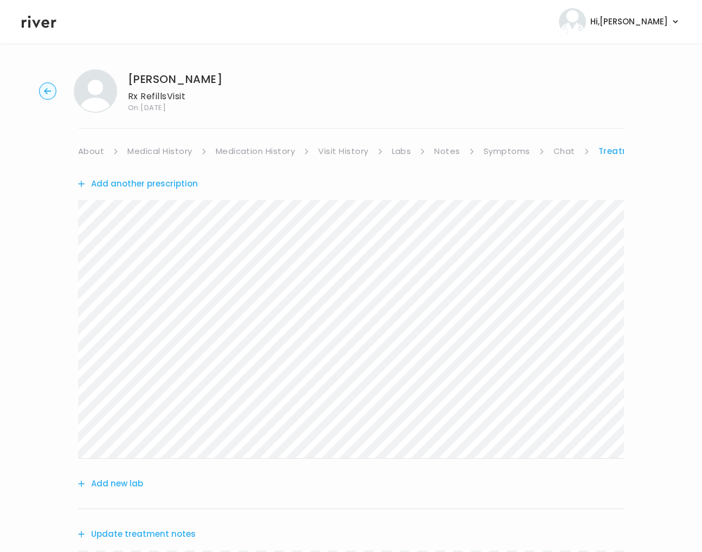
click at [392, 149] on link "Labs" at bounding box center [402, 151] width 20 height 15
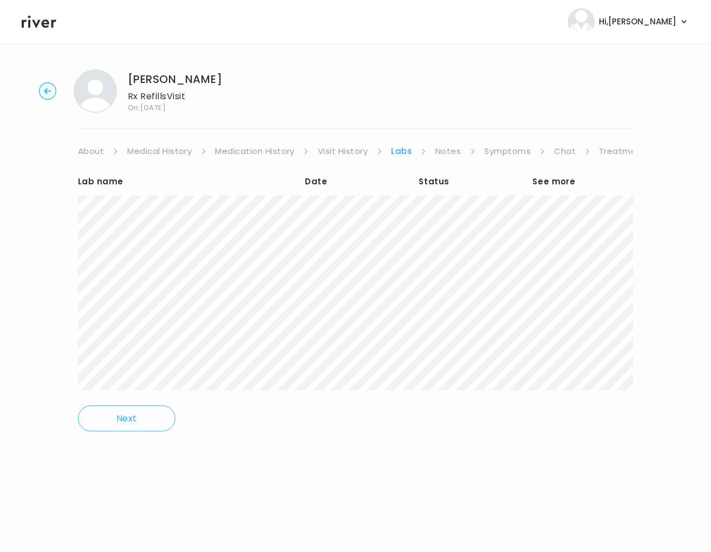
click at [615, 152] on link "Treatment Plan" at bounding box center [633, 151] width 67 height 15
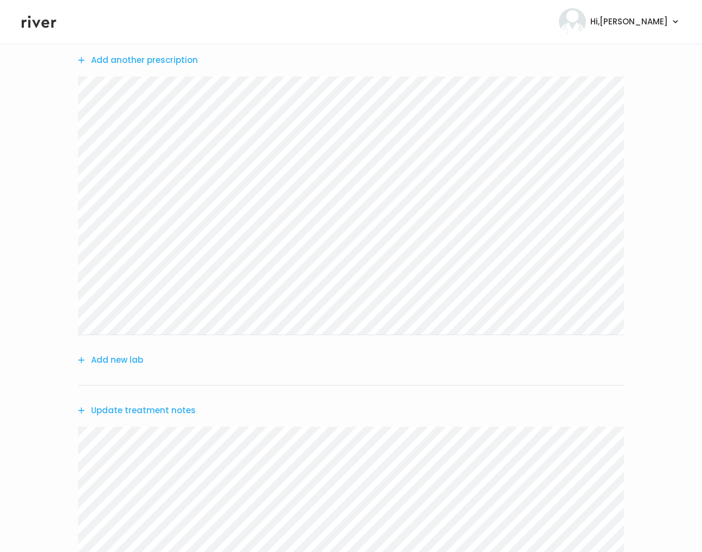
scroll to position [180, 0]
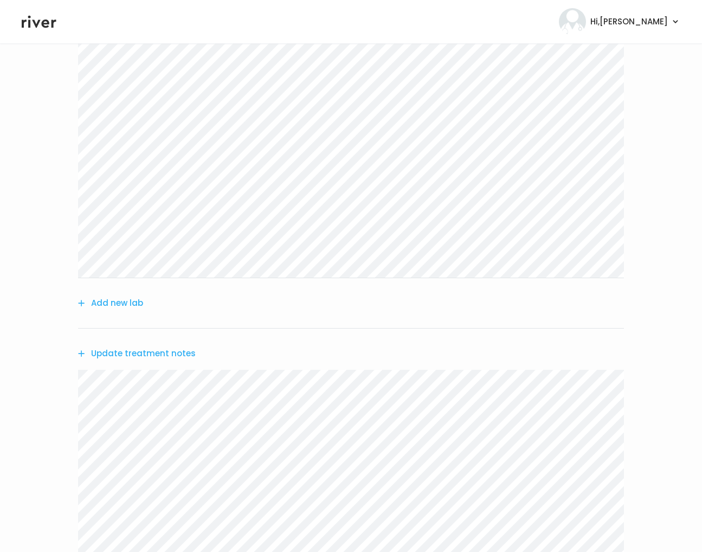
click at [122, 302] on button "Add new lab" at bounding box center [110, 302] width 65 height 15
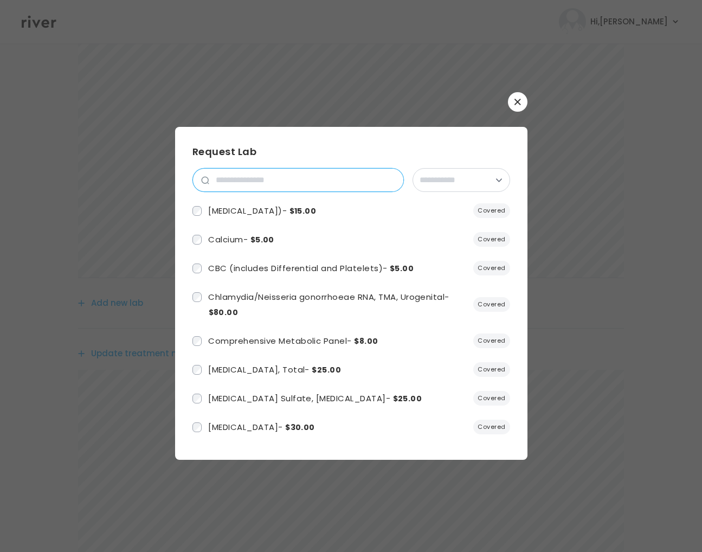
click at [264, 181] on input "search" at bounding box center [306, 179] width 194 height 23
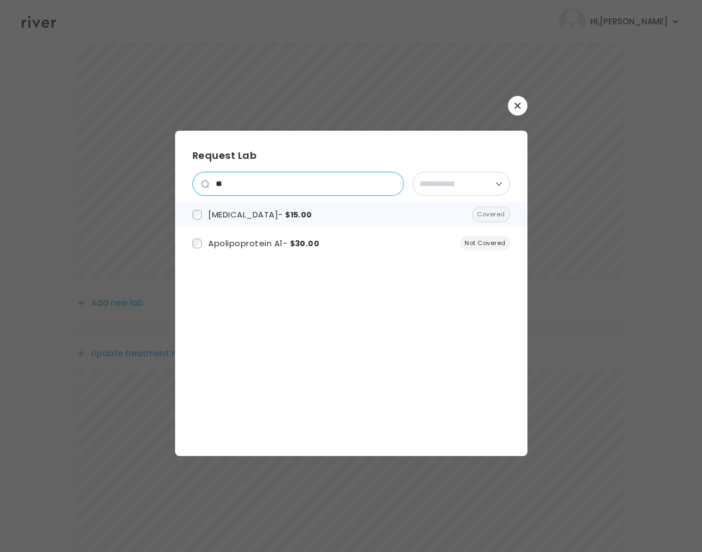
type input "**"
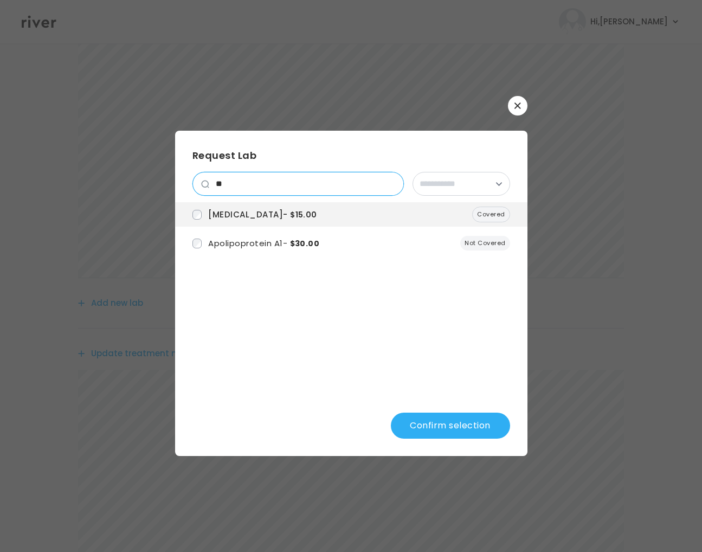
drag, startPoint x: 242, startPoint y: 184, endPoint x: 281, endPoint y: 183, distance: 39.6
click at [210, 184] on input "**" at bounding box center [306, 183] width 194 height 23
click at [390, 183] on input "**" at bounding box center [306, 183] width 194 height 23
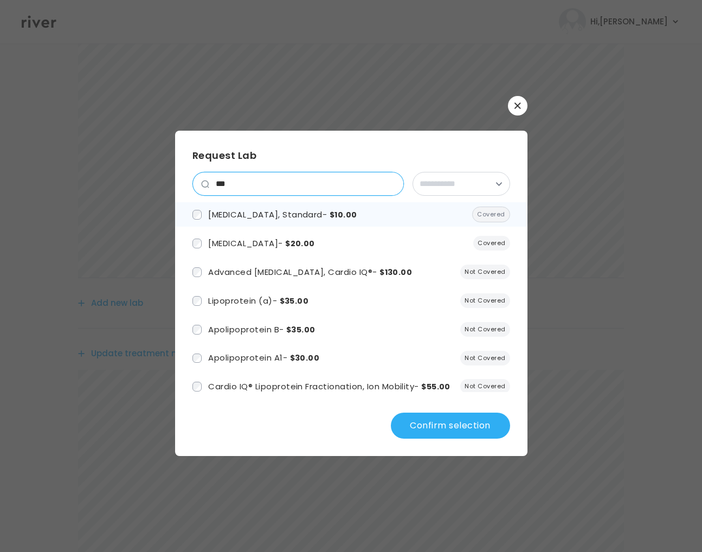
type input "***"
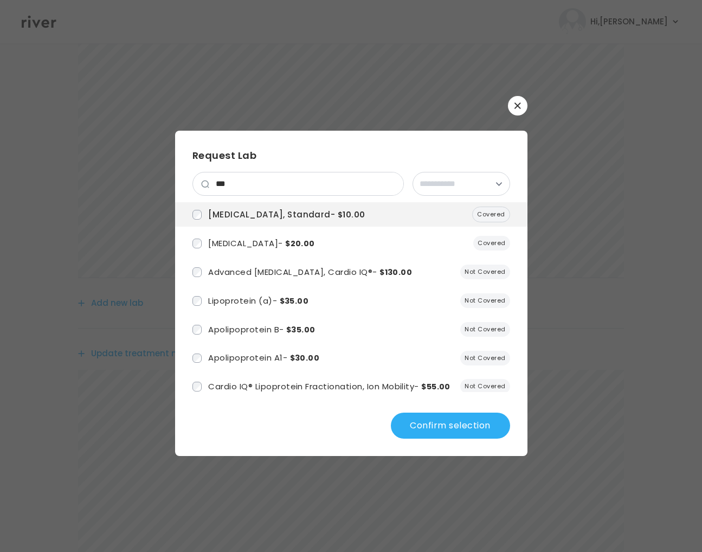
click at [420, 425] on button "Confirm selection" at bounding box center [450, 425] width 119 height 26
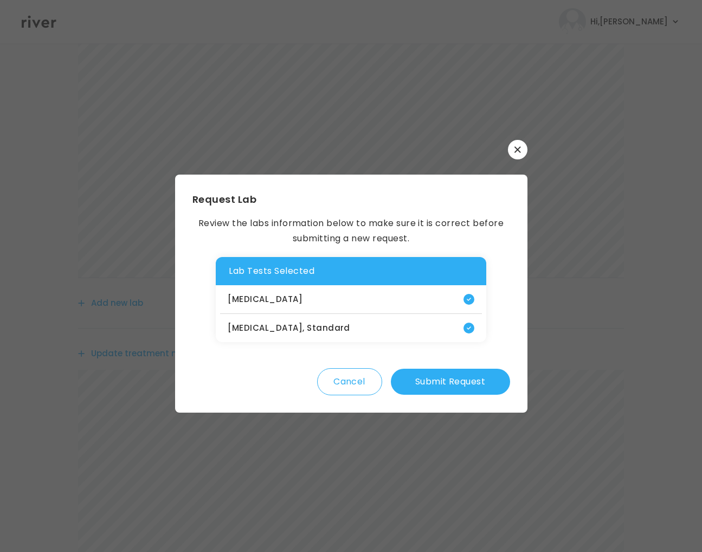
click at [444, 381] on button "Submit Request" at bounding box center [450, 381] width 119 height 26
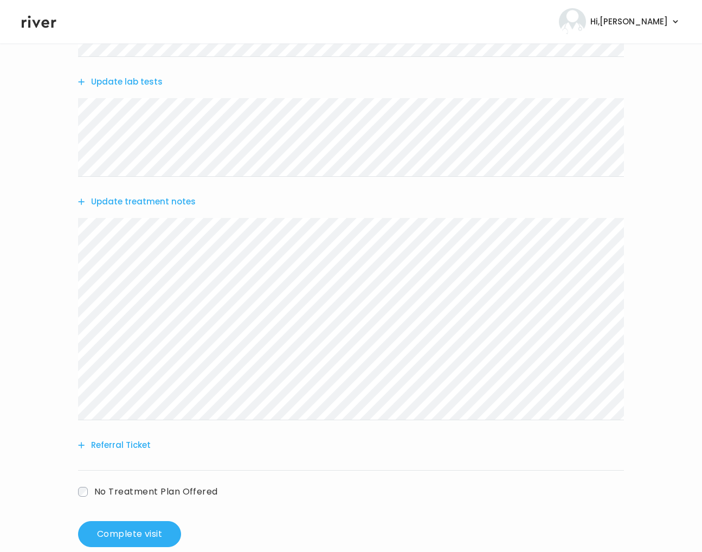
scroll to position [423, 0]
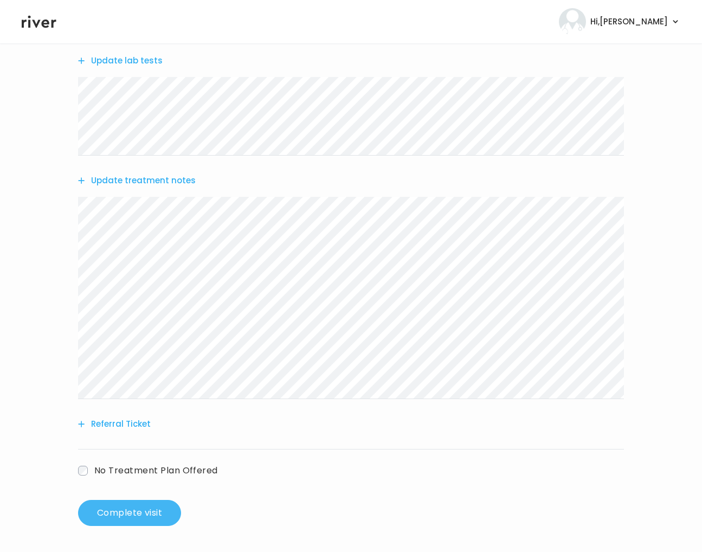
click at [139, 512] on button "Complete visit" at bounding box center [129, 513] width 103 height 26
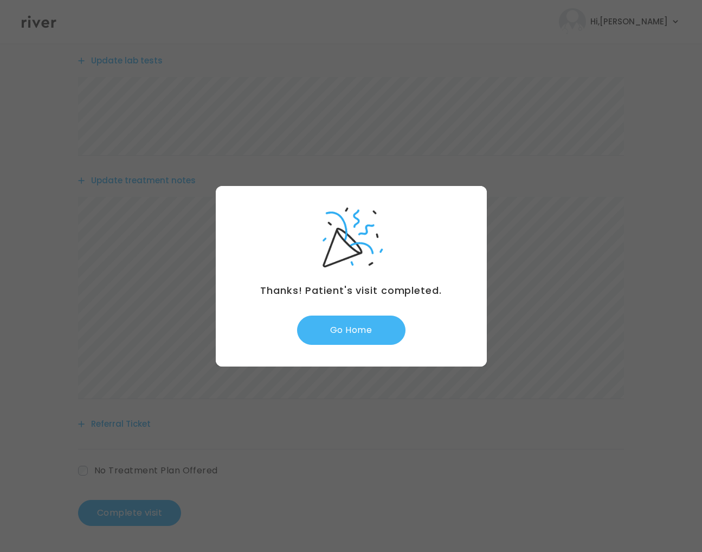
click at [343, 331] on button "Go Home" at bounding box center [351, 329] width 108 height 29
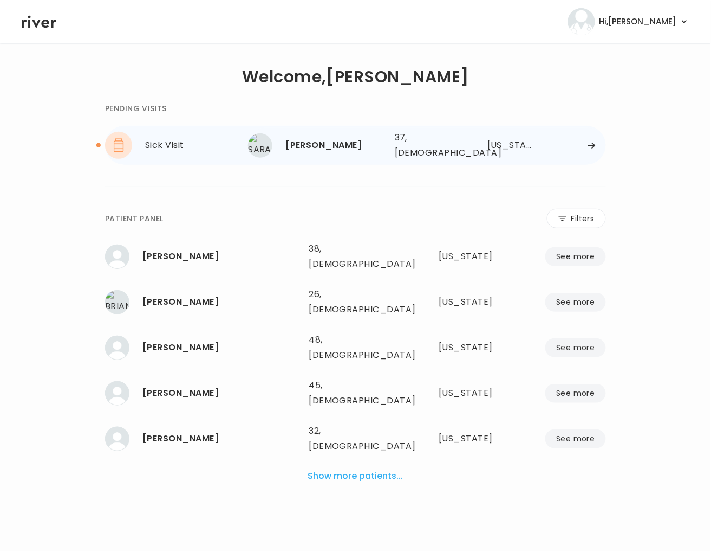
click at [369, 138] on div "[PERSON_NAME]" at bounding box center [336, 145] width 101 height 15
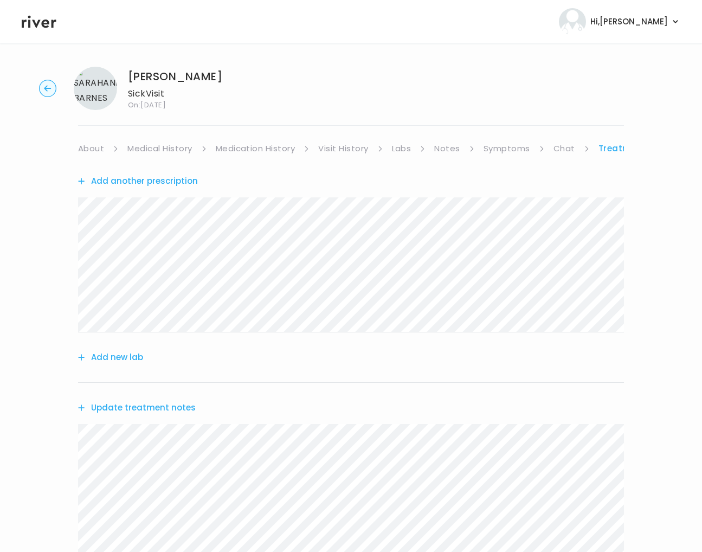
scroll to position [437, 0]
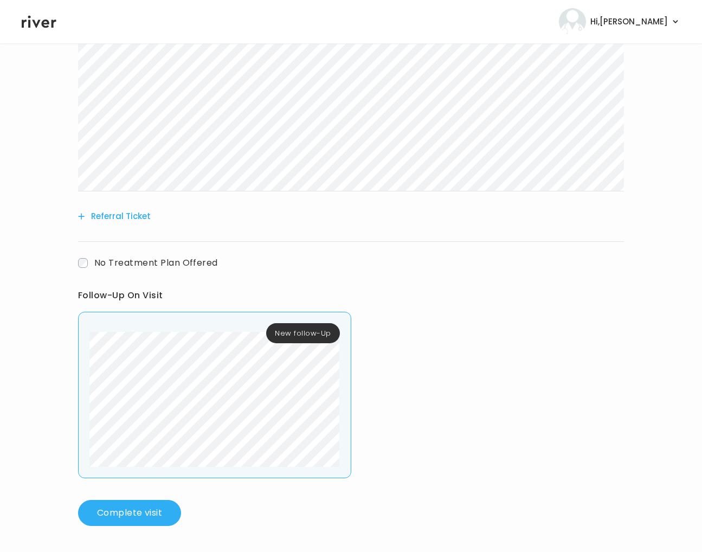
drag, startPoint x: 86, startPoint y: 401, endPoint x: 346, endPoint y: 456, distance: 265.6
click at [346, 456] on div "New follow-Up" at bounding box center [214, 395] width 273 height 166
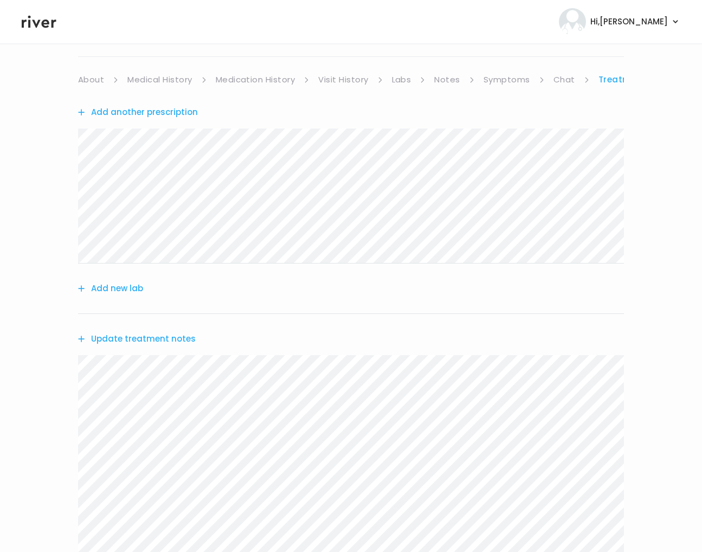
scroll to position [0, 0]
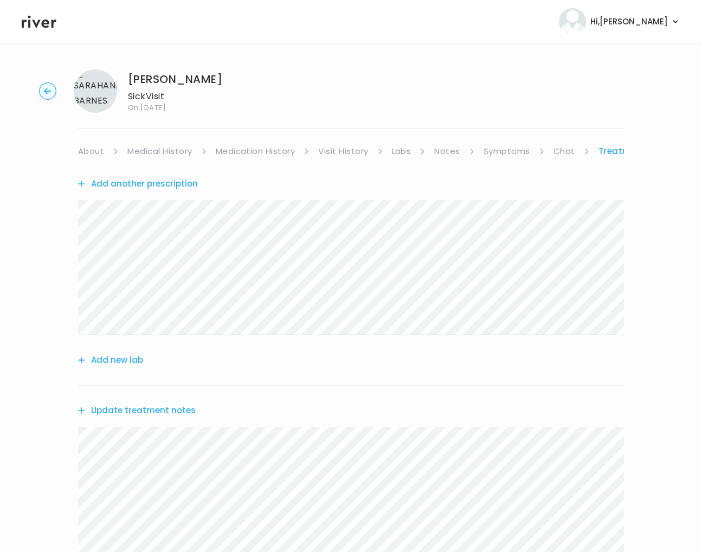
click at [561, 150] on link "Chat" at bounding box center [564, 151] width 22 height 15
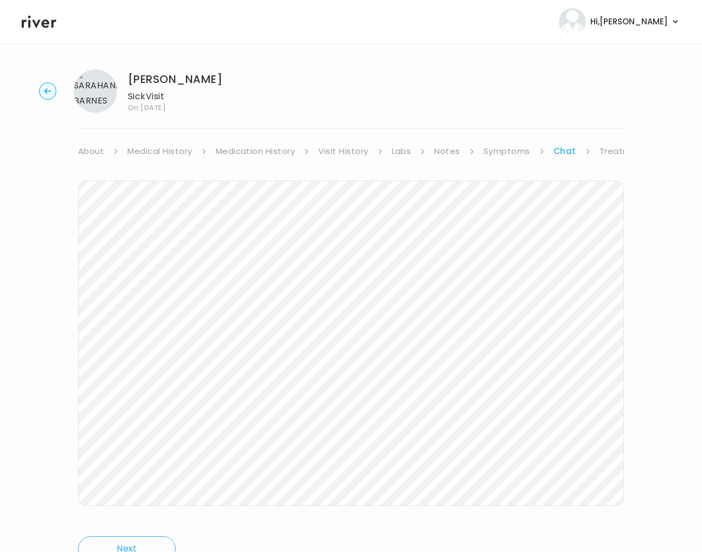
scroll to position [47, 0]
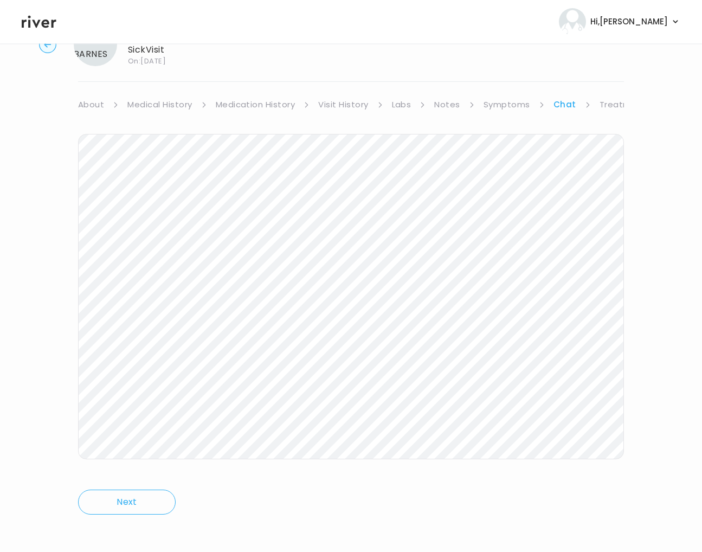
click at [492, 105] on link "Symptoms" at bounding box center [506, 104] width 47 height 15
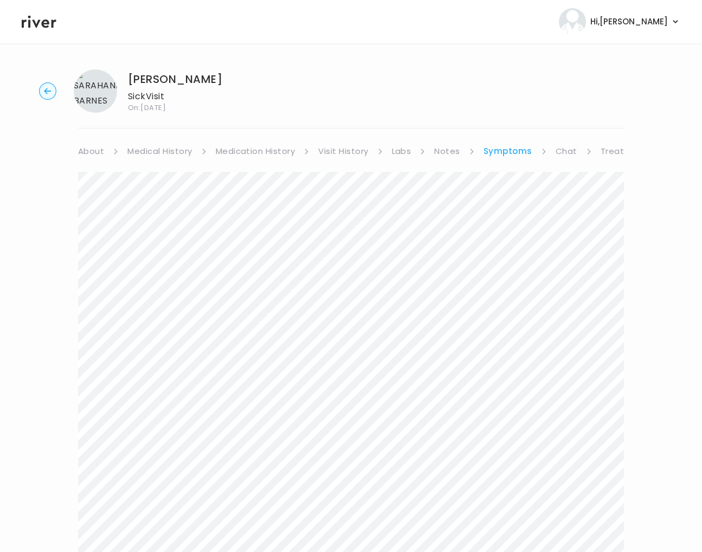
click at [562, 149] on link "Chat" at bounding box center [566, 151] width 22 height 15
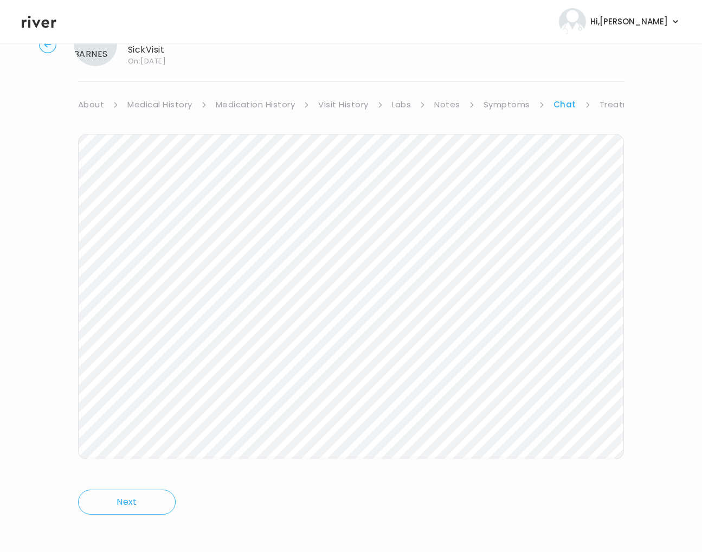
scroll to position [50, 0]
click at [615, 105] on link "Treatment Plan" at bounding box center [632, 101] width 67 height 15
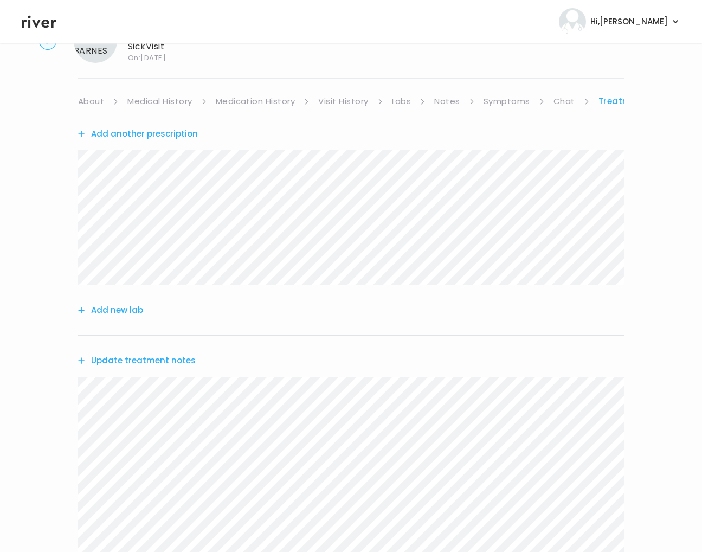
click at [118, 364] on button "Update treatment notes" at bounding box center [137, 360] width 118 height 15
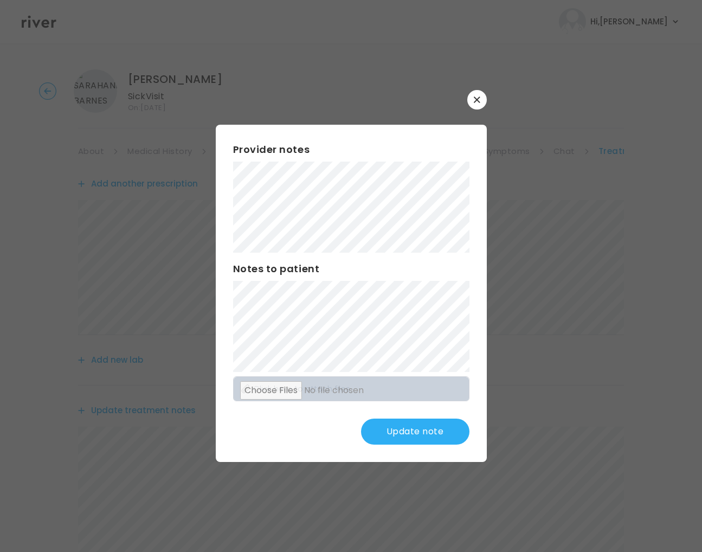
click at [220, 187] on div "Provider notes Notes to patient Click here to attach files Update note" at bounding box center [351, 293] width 271 height 336
drag, startPoint x: 426, startPoint y: 434, endPoint x: 439, endPoint y: 422, distance: 17.2
click at [426, 433] on button "Update note" at bounding box center [415, 431] width 108 height 26
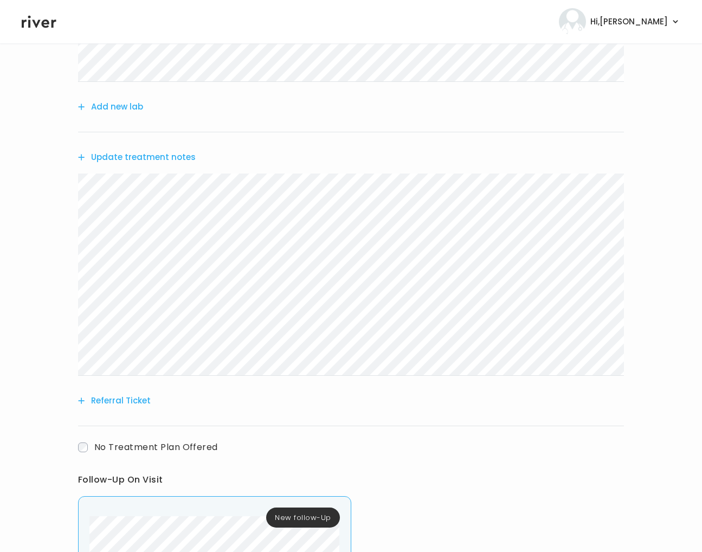
scroll to position [256, 0]
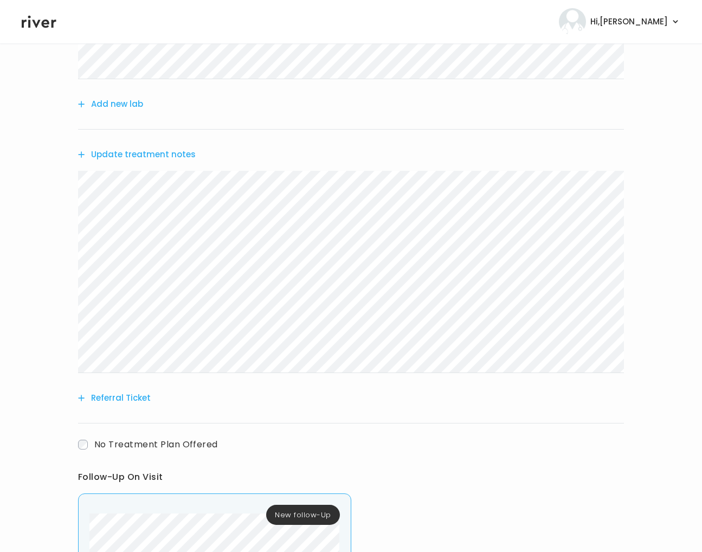
click at [108, 395] on button "Referral Ticket" at bounding box center [114, 397] width 73 height 15
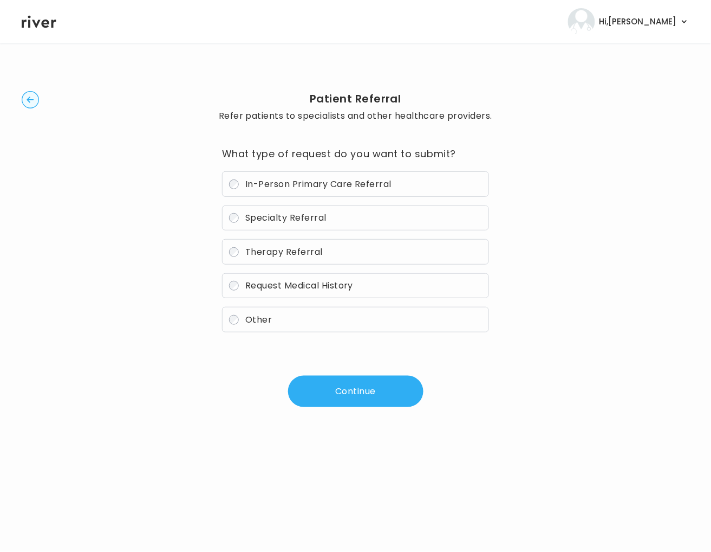
click at [254, 231] on div "In-Person Primary Care Referral Specialty Referral Therapy Referral Request Med…" at bounding box center [355, 251] width 267 height 161
click at [257, 216] on span "Specialty Referral" at bounding box center [285, 217] width 81 height 12
click at [324, 392] on button "Continue" at bounding box center [355, 390] width 135 height 31
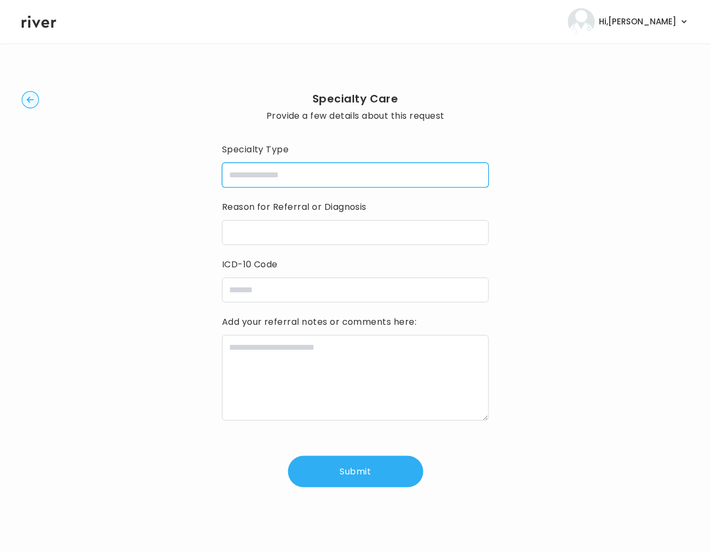
click at [255, 174] on input "specialtyType" at bounding box center [355, 175] width 267 height 25
type input "**********"
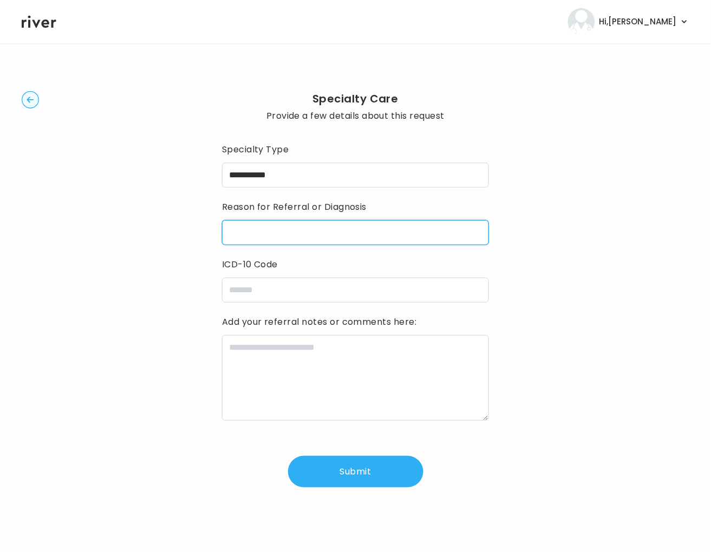
click at [325, 233] on input "reasonForReferral" at bounding box center [355, 232] width 267 height 25
paste input "**********"
type input "**********"
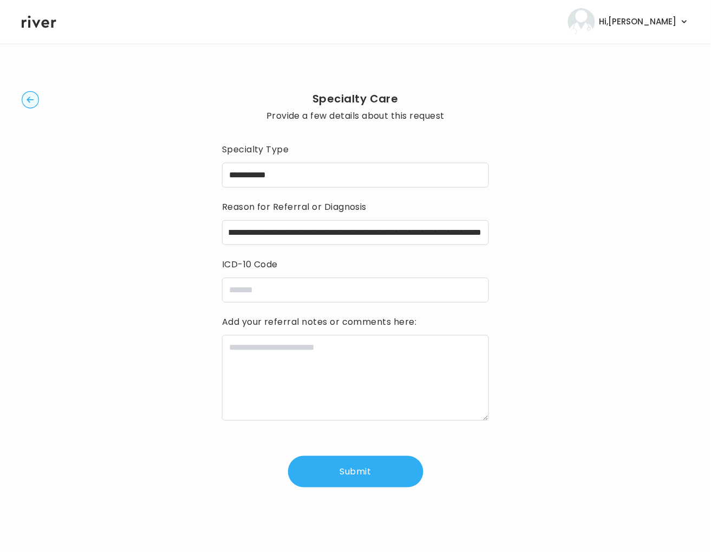
scroll to position [0, 0]
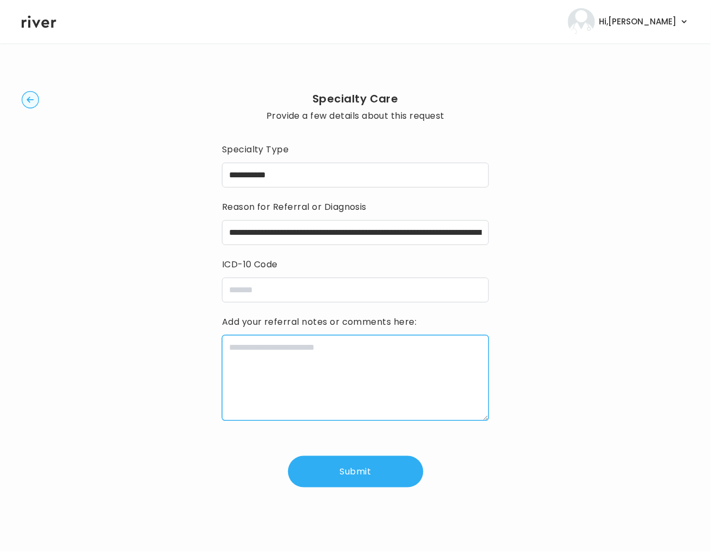
click at [397, 355] on textarea at bounding box center [355, 378] width 267 height 86
paste textarea "**********"
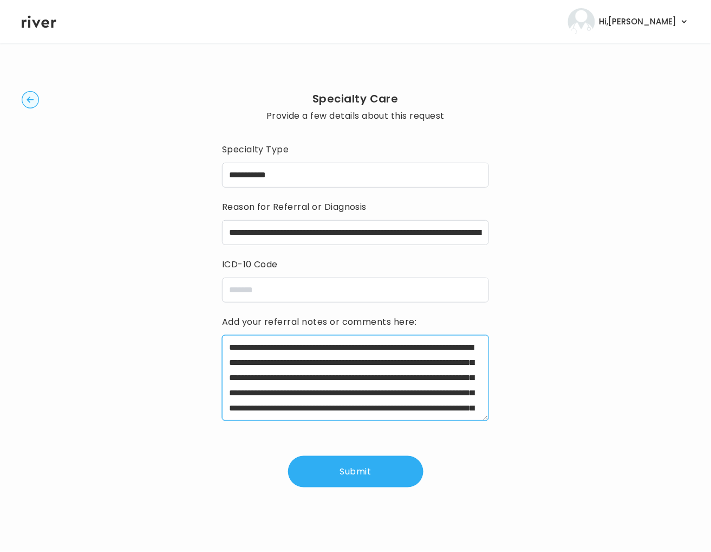
scroll to position [160, 0]
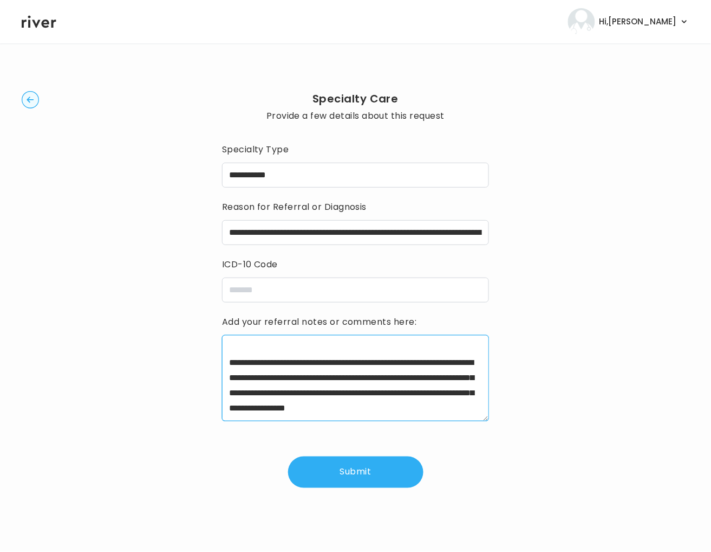
type textarea "**********"
click at [283, 290] on input "icdCode" at bounding box center [355, 289] width 267 height 25
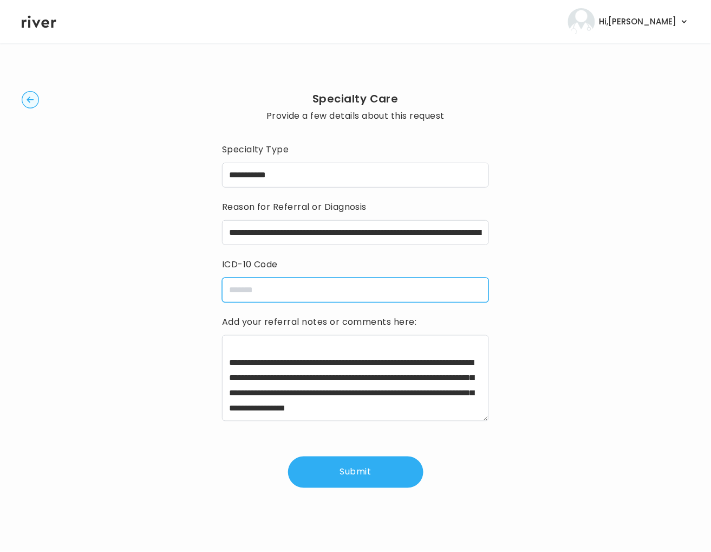
click at [283, 290] on input "icdCode" at bounding box center [355, 289] width 267 height 25
paste input "**********"
type input "**********"
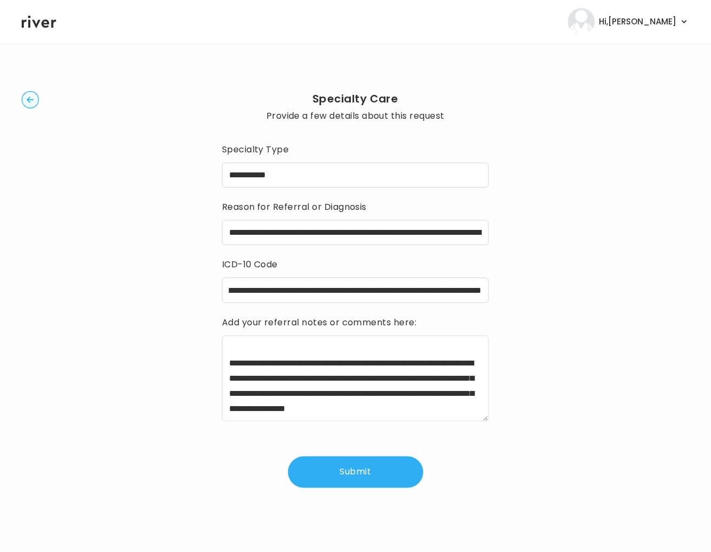
scroll to position [0, 0]
drag, startPoint x: 385, startPoint y: 483, endPoint x: 289, endPoint y: 353, distance: 161.6
click at [319, 356] on div "**********" at bounding box center [355, 314] width 267 height 347
drag, startPoint x: 245, startPoint y: 354, endPoint x: 213, endPoint y: 350, distance: 31.7
click at [213, 350] on div "**********" at bounding box center [356, 289] width 668 height 457
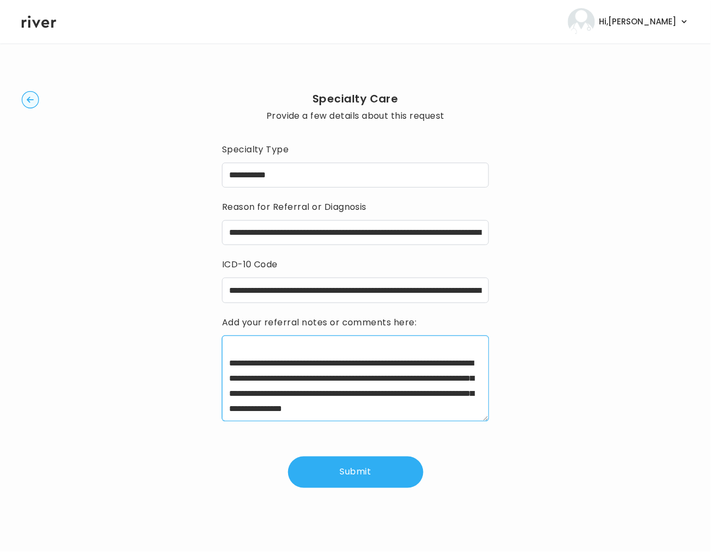
scroll to position [166, 0]
type textarea "**********"
click at [348, 470] on button "Submit" at bounding box center [355, 471] width 135 height 31
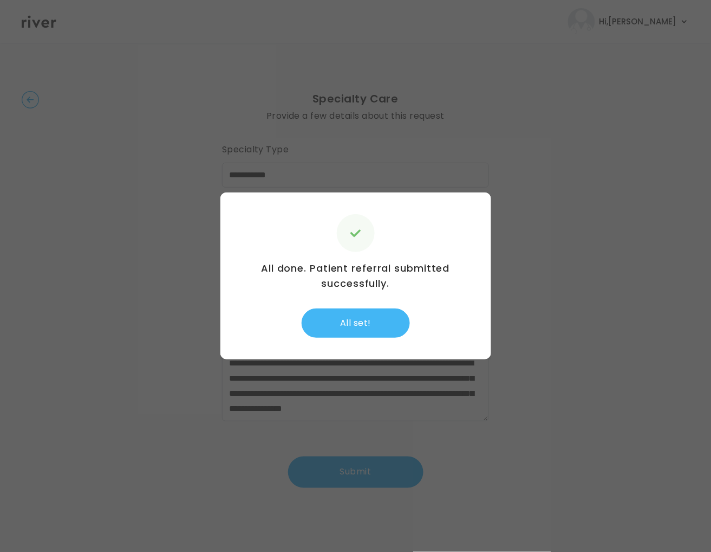
click at [373, 332] on button "All set!" at bounding box center [356, 322] width 108 height 29
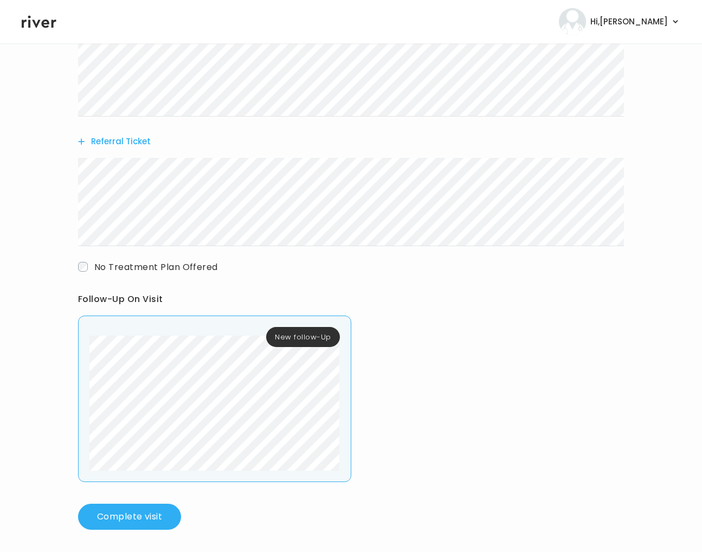
scroll to position [516, 0]
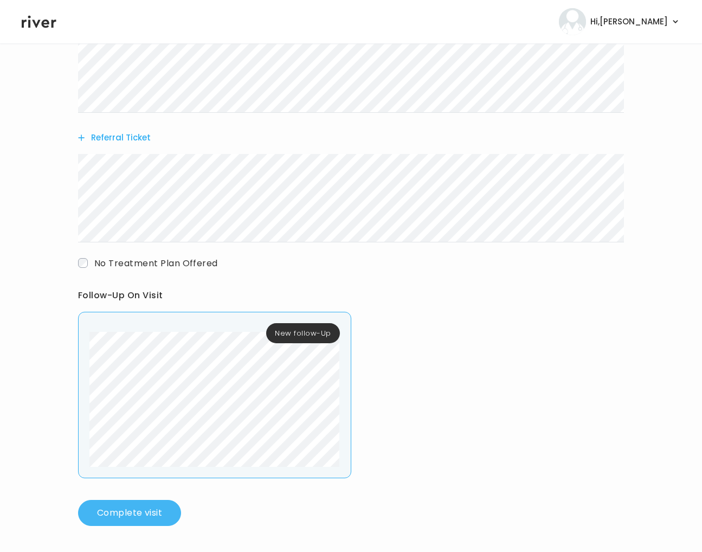
click at [149, 517] on button "Complete visit" at bounding box center [129, 513] width 103 height 26
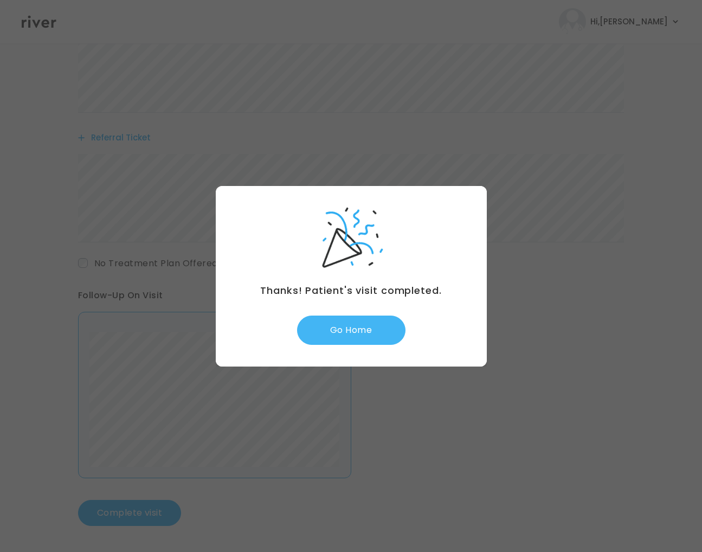
click at [339, 339] on button "Go Home" at bounding box center [351, 329] width 108 height 29
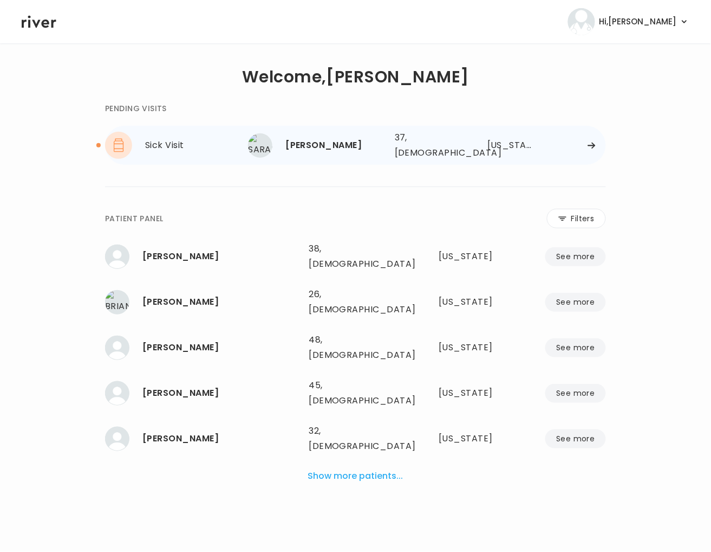
click at [190, 141] on div "Sick Visit" at bounding box center [196, 145] width 103 height 15
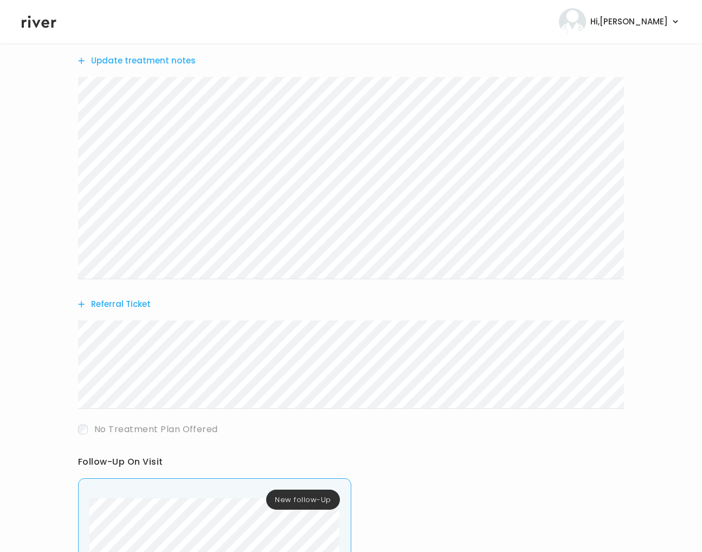
scroll to position [490, 0]
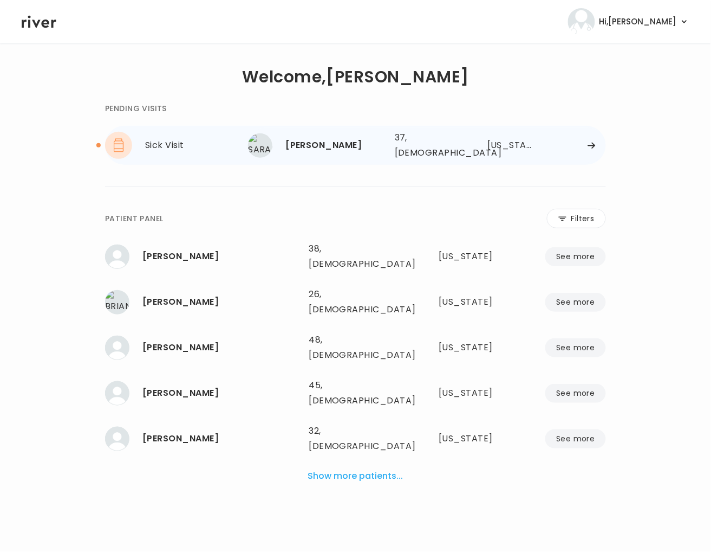
click at [332, 142] on div "[PERSON_NAME]" at bounding box center [336, 145] width 101 height 15
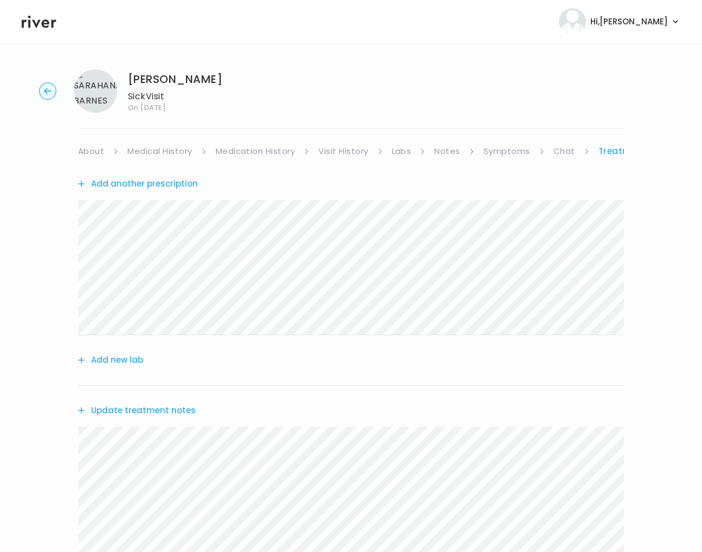
click at [50, 77] on div "[PERSON_NAME] Sick Visit On: [DATE]" at bounding box center [350, 90] width 667 height 43
click at [44, 95] on icon "button" at bounding box center [47, 90] width 17 height 17
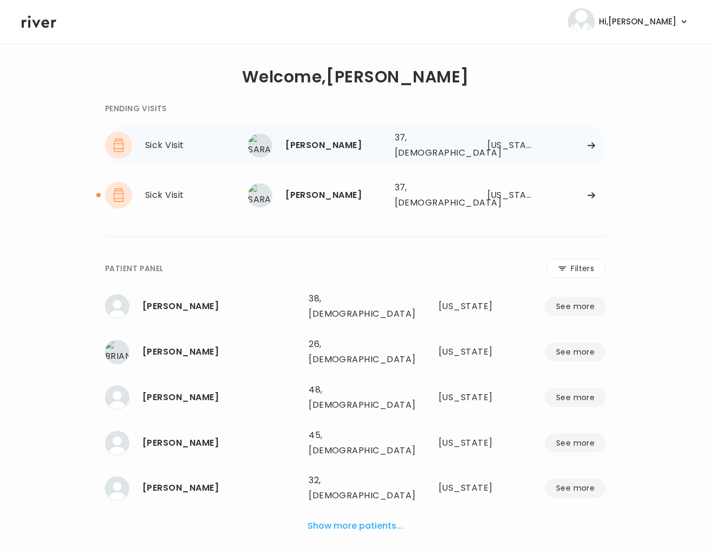
click at [373, 138] on div "[PERSON_NAME]" at bounding box center [336, 145] width 101 height 15
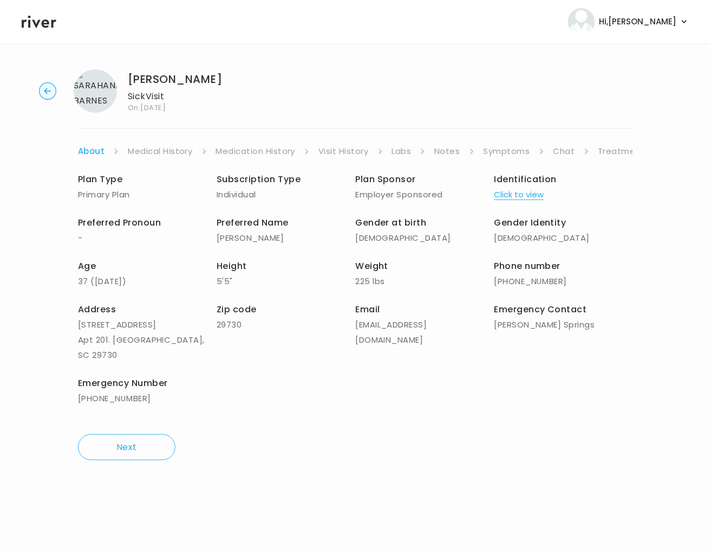
click at [618, 150] on link "Treatment Plan" at bounding box center [632, 151] width 67 height 15
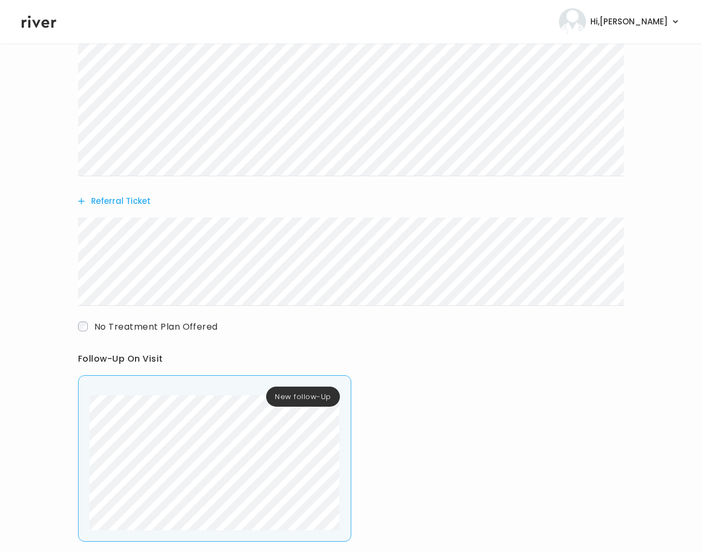
scroll to position [516, 0]
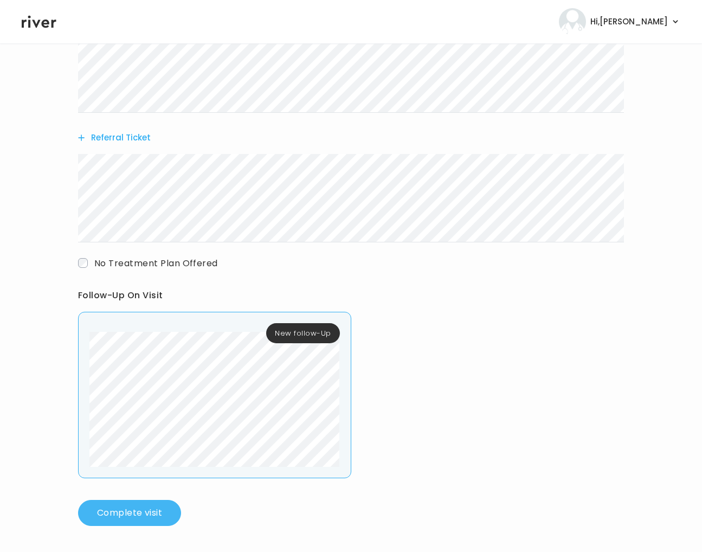
click at [128, 516] on button "Complete visit" at bounding box center [129, 513] width 103 height 26
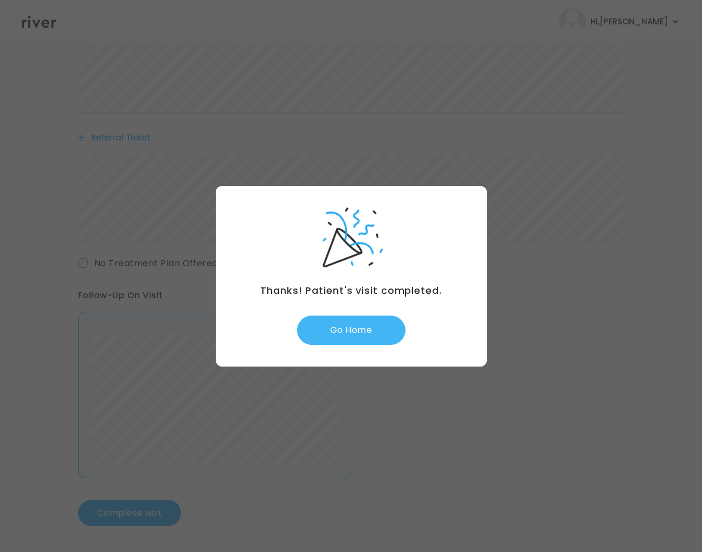
click at [367, 333] on button "Go Home" at bounding box center [351, 329] width 108 height 29
